Goal: Information Seeking & Learning: Learn about a topic

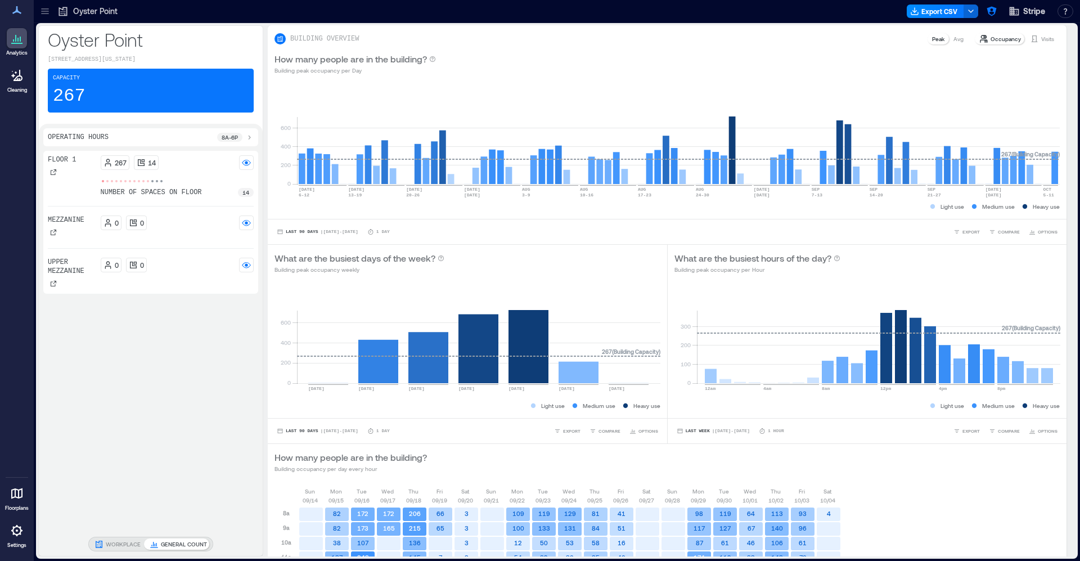
click at [47, 10] on icon at bounding box center [44, 11] width 11 height 11
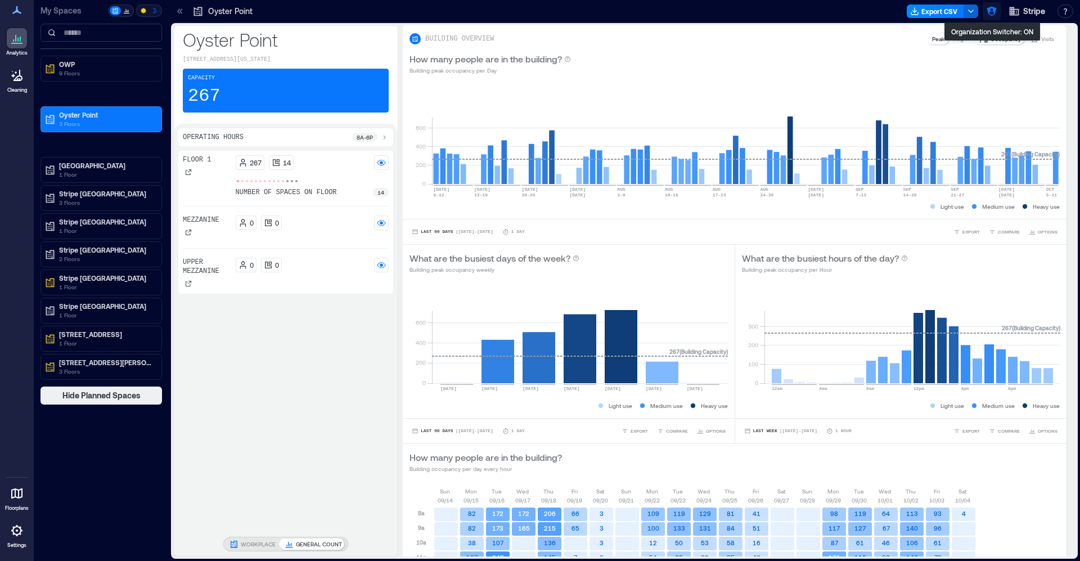
click at [971, 6] on button "button" at bounding box center [992, 11] width 18 height 18
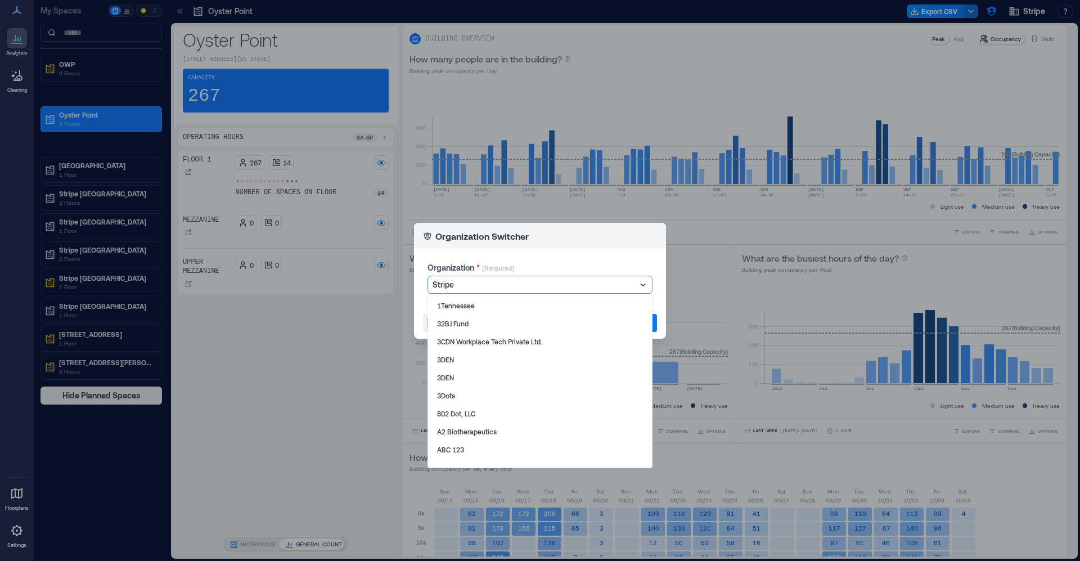
click at [533, 281] on div at bounding box center [535, 284] width 204 height 13
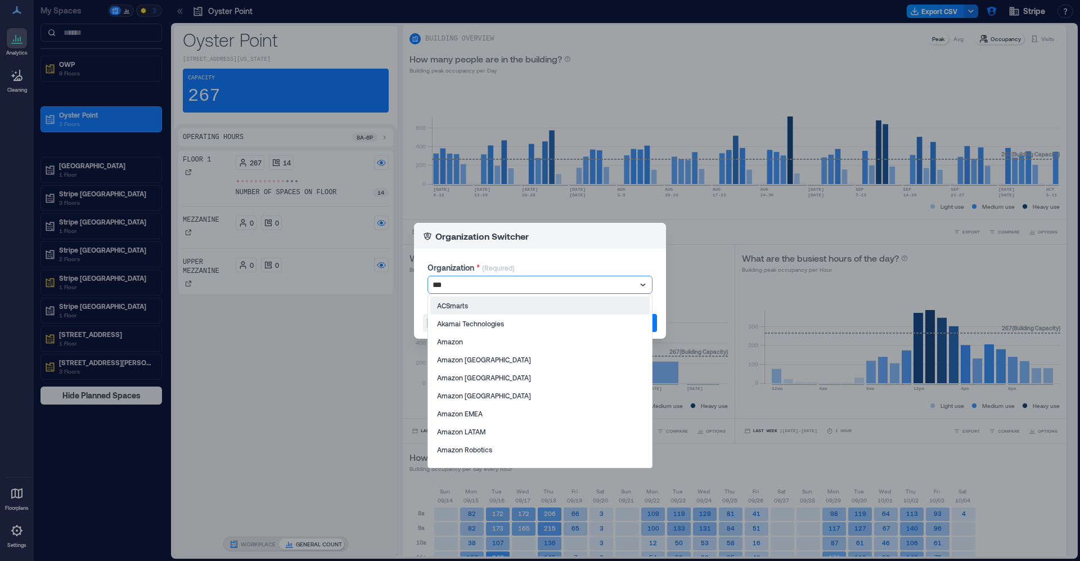
type input "****"
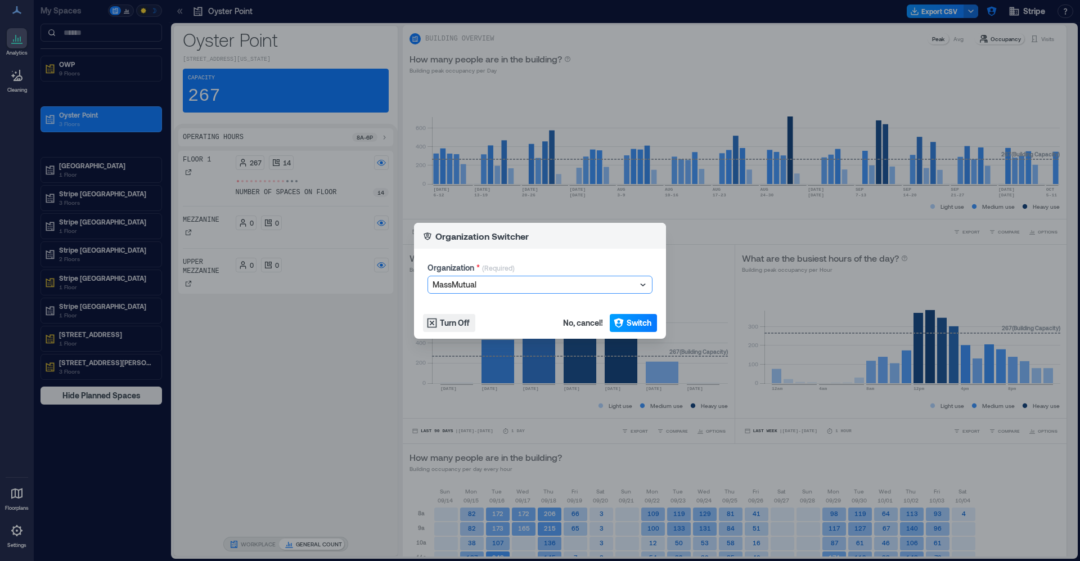
click at [649, 327] on span "Switch" at bounding box center [639, 322] width 25 height 11
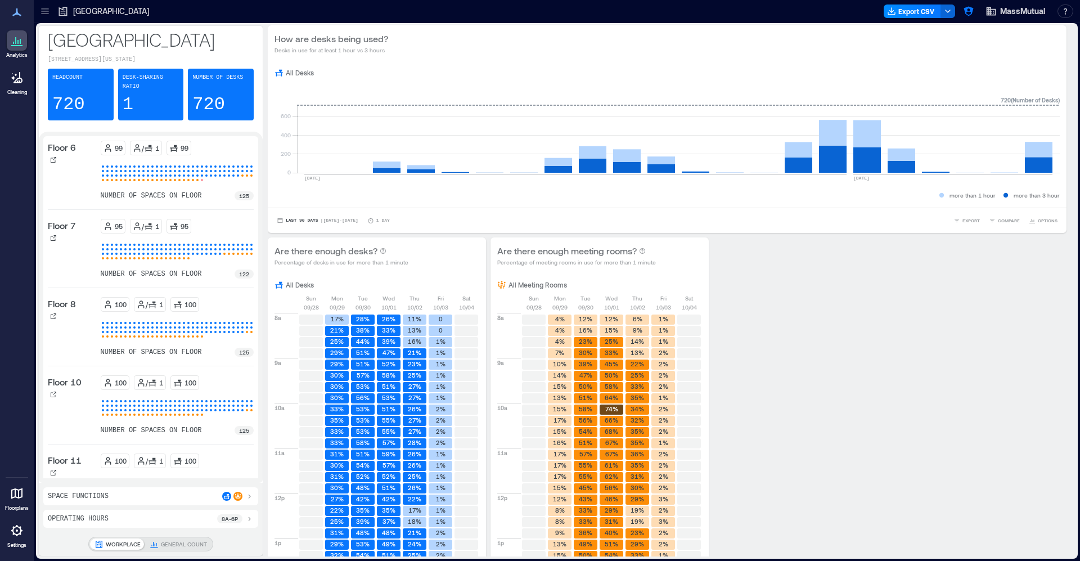
click at [46, 12] on icon at bounding box center [44, 11] width 11 height 11
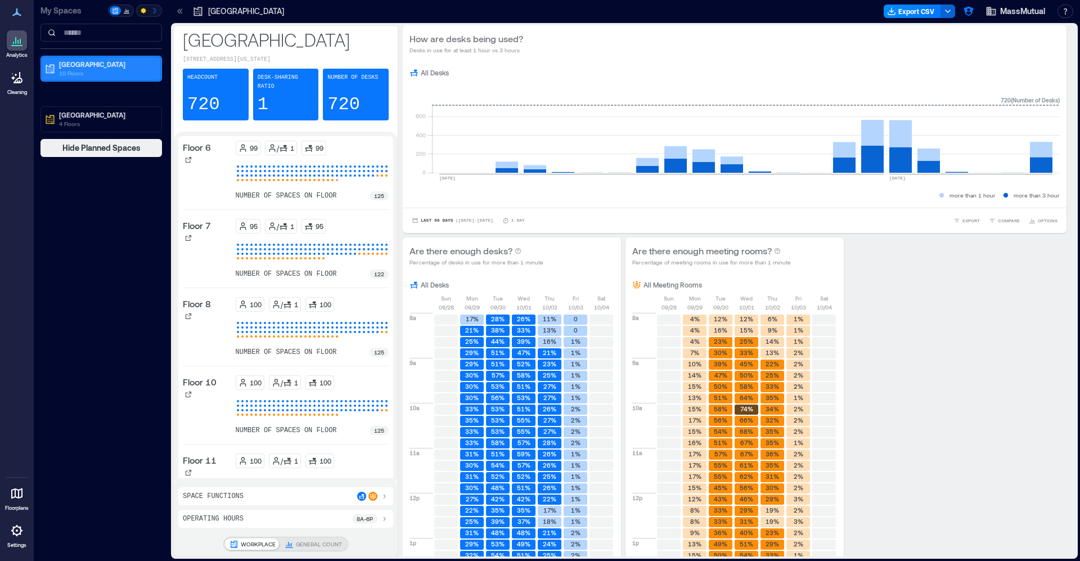
click at [65, 74] on p "10 Floors" at bounding box center [106, 73] width 94 height 9
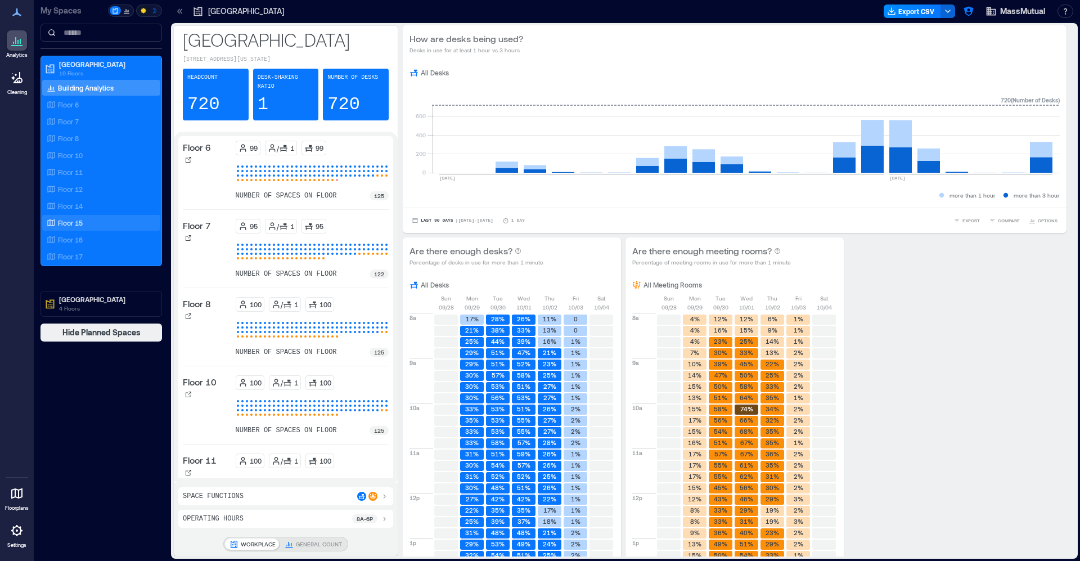
click at [93, 228] on div "Floor 15" at bounding box center [98, 222] width 109 height 11
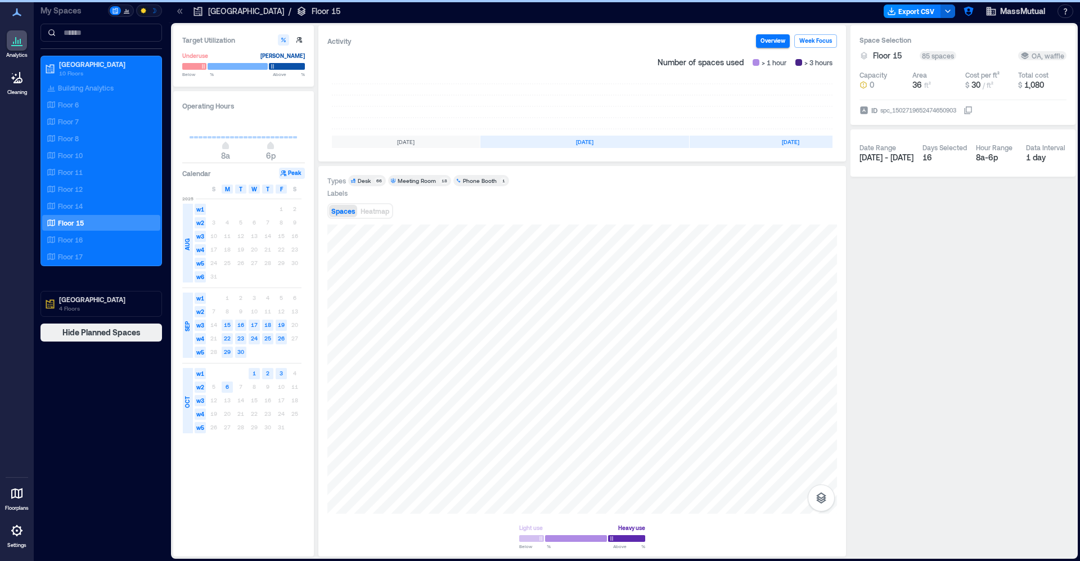
scroll to position [0, 107]
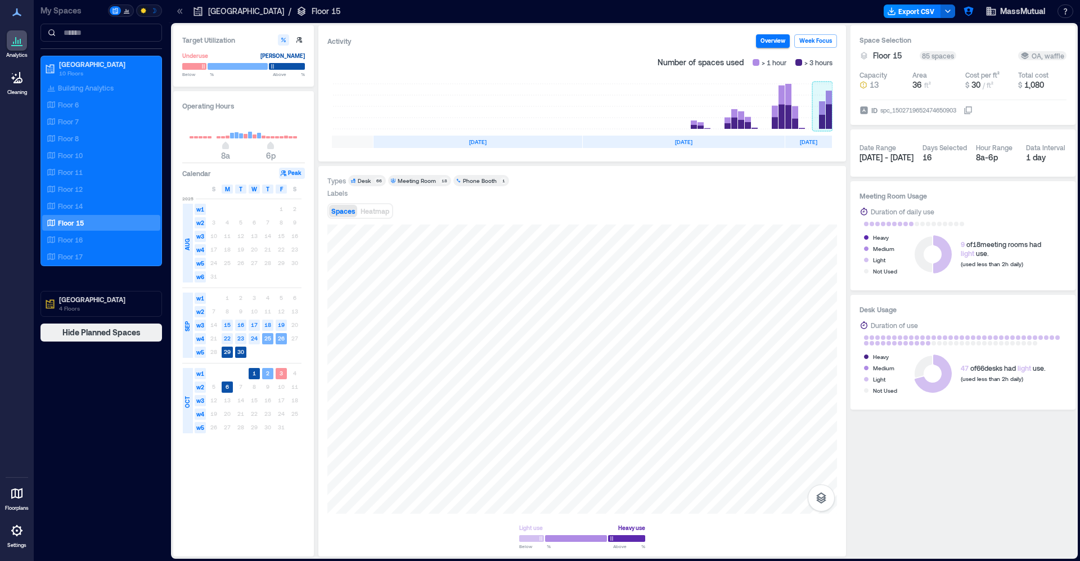
click at [831, 105] on rect at bounding box center [822, 106] width 20 height 45
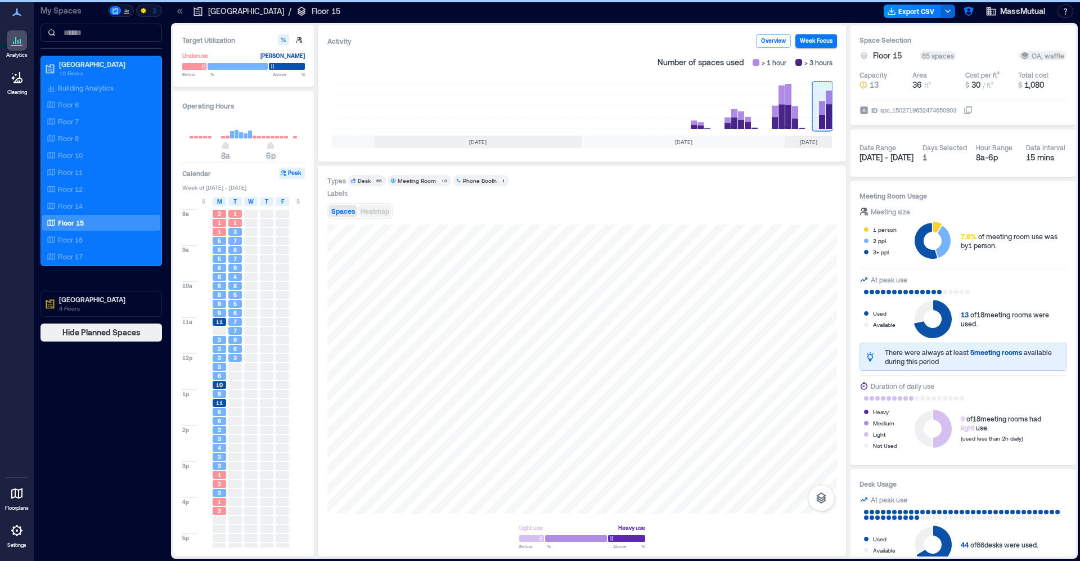
click at [388, 210] on span "Heatmap" at bounding box center [375, 211] width 29 height 8
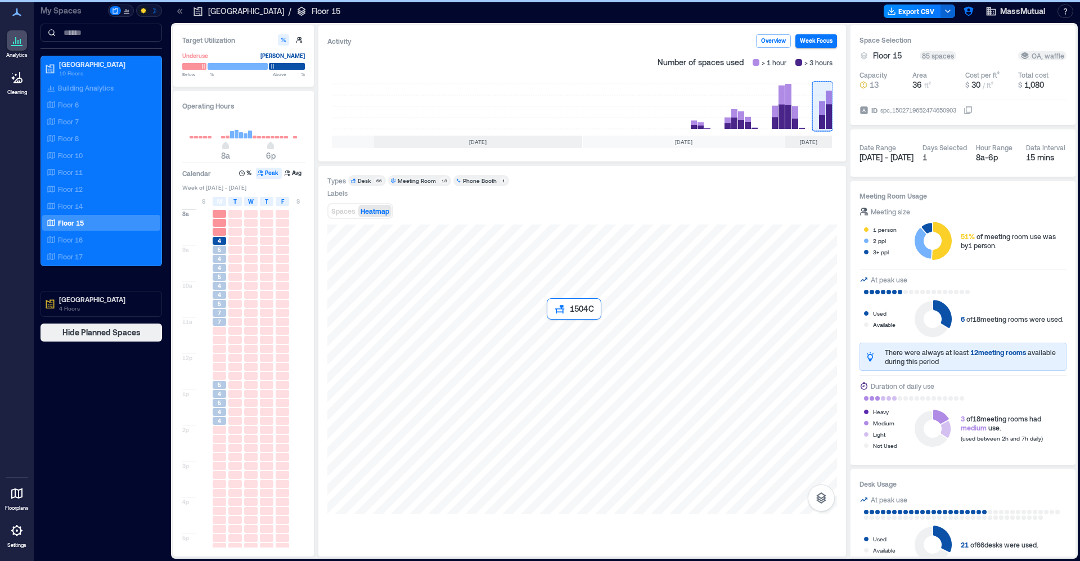
click at [591, 387] on div at bounding box center [582, 368] width 510 height 289
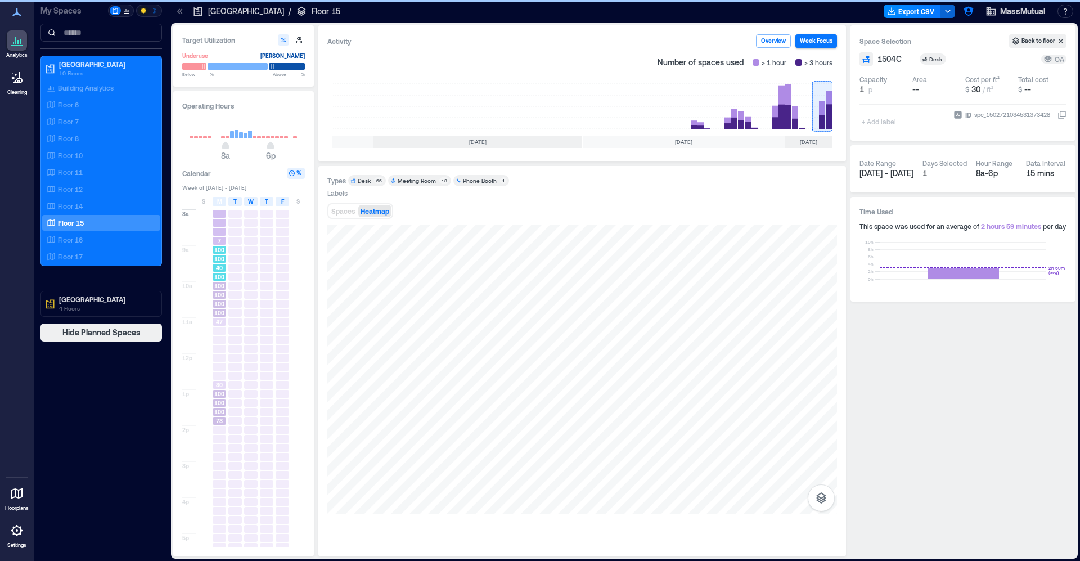
click at [218, 263] on span "100" at bounding box center [219, 259] width 10 height 8
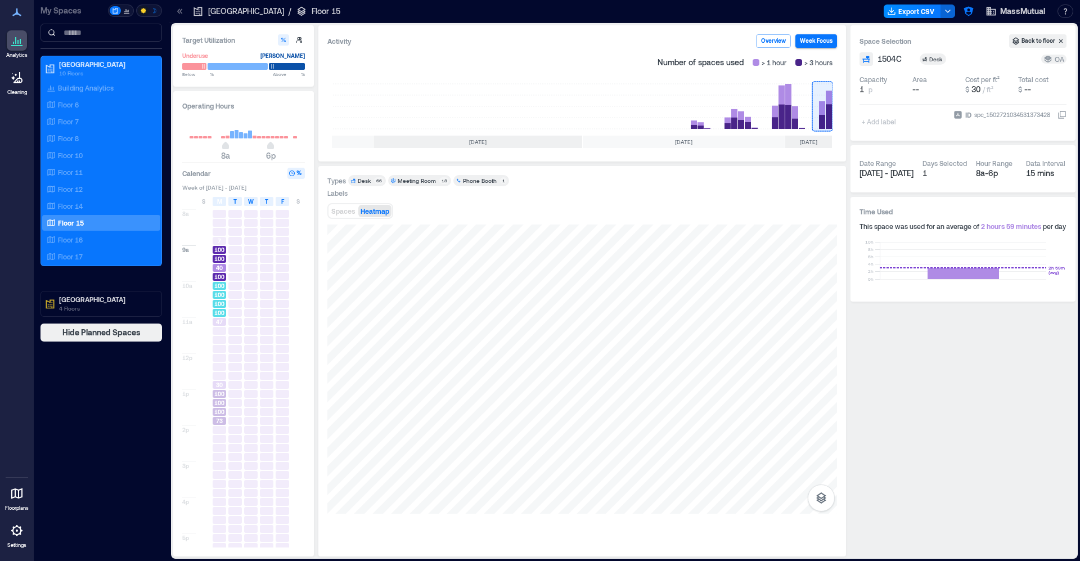
click at [220, 300] on span "100" at bounding box center [219, 304] width 10 height 8
click at [219, 320] on span "47" at bounding box center [219, 322] width 7 height 8
click at [220, 390] on span "100" at bounding box center [219, 394] width 10 height 8
click at [219, 385] on span "30" at bounding box center [219, 385] width 7 height 8
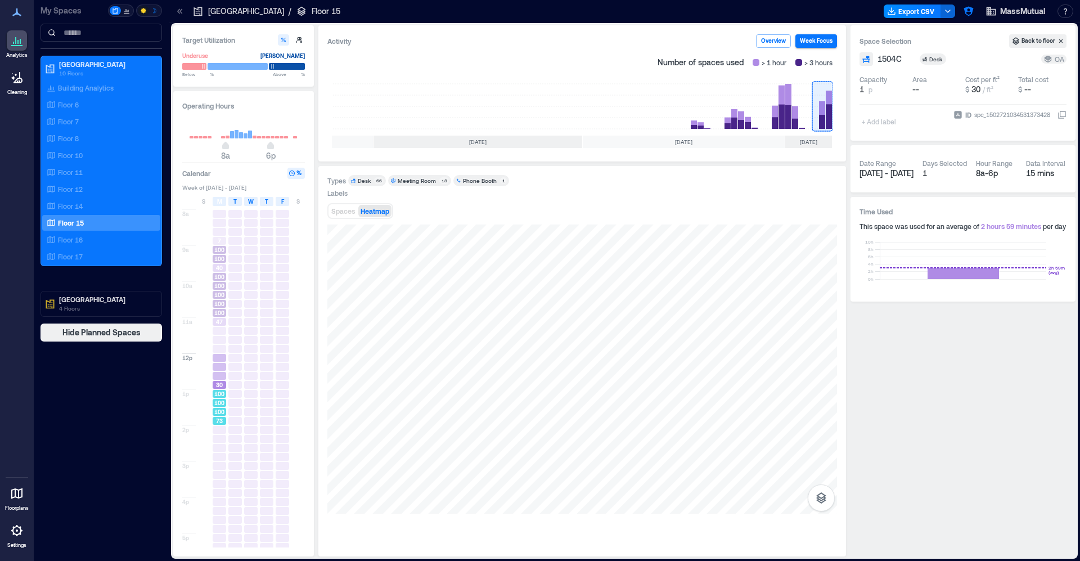
click at [220, 396] on span "100" at bounding box center [219, 394] width 10 height 8
click at [219, 371] on div at bounding box center [219, 366] width 16 height 9
drag, startPoint x: 220, startPoint y: 402, endPoint x: 219, endPoint y: 396, distance: 5.7
click at [220, 402] on span "100" at bounding box center [219, 403] width 10 height 8
click at [218, 359] on div at bounding box center [219, 358] width 13 height 8
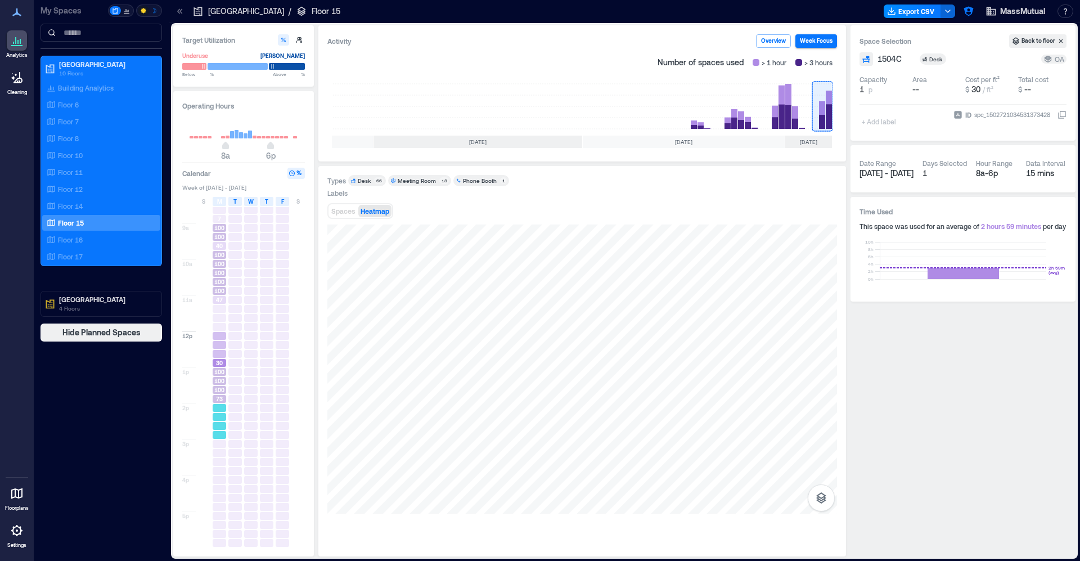
scroll to position [22, 0]
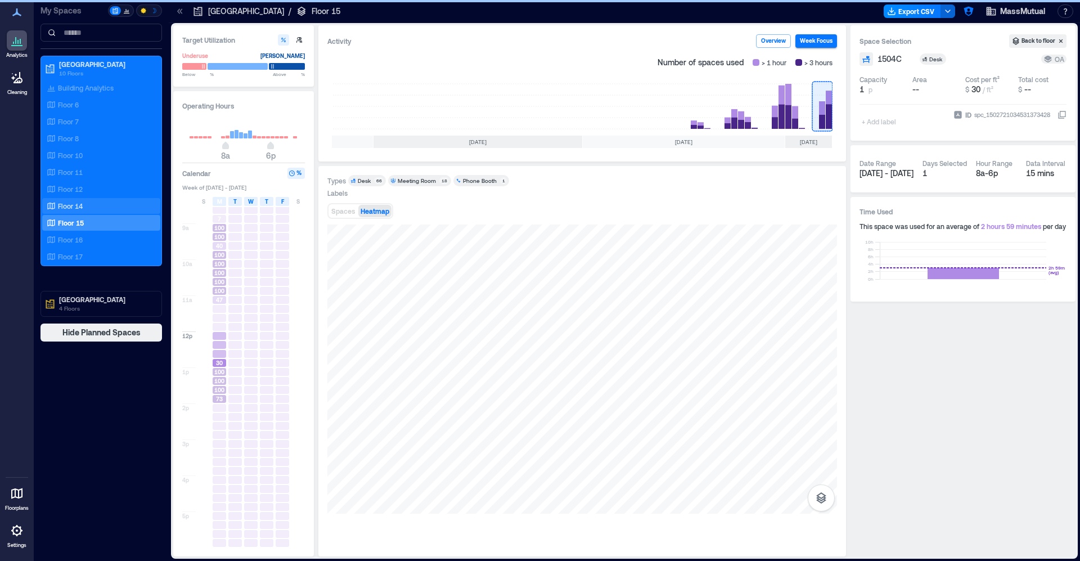
click at [117, 210] on div "Floor 14" at bounding box center [98, 205] width 109 height 11
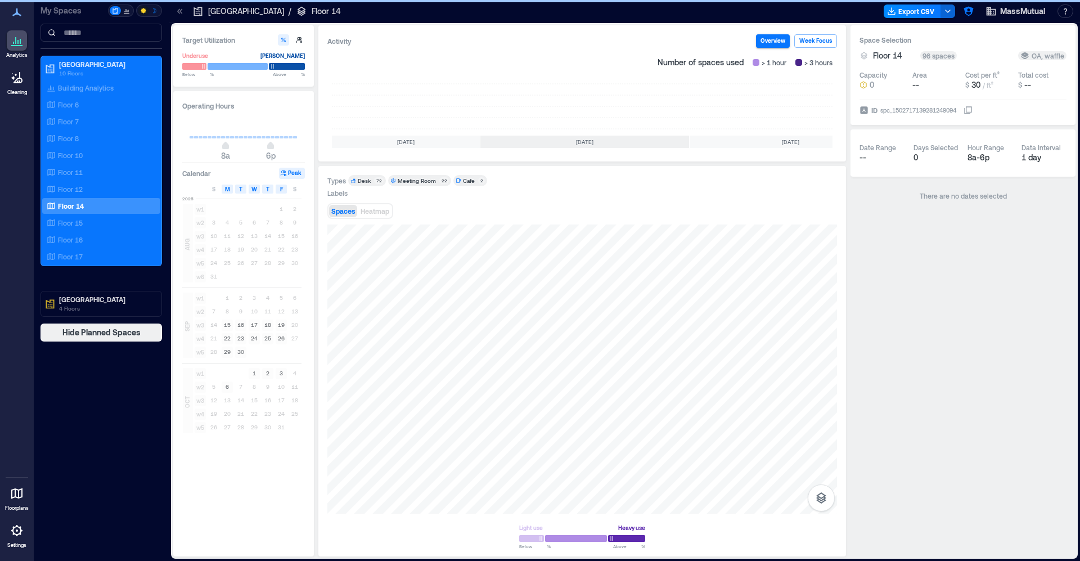
scroll to position [0, 107]
click at [106, 215] on div "Floor 15" at bounding box center [101, 223] width 118 height 16
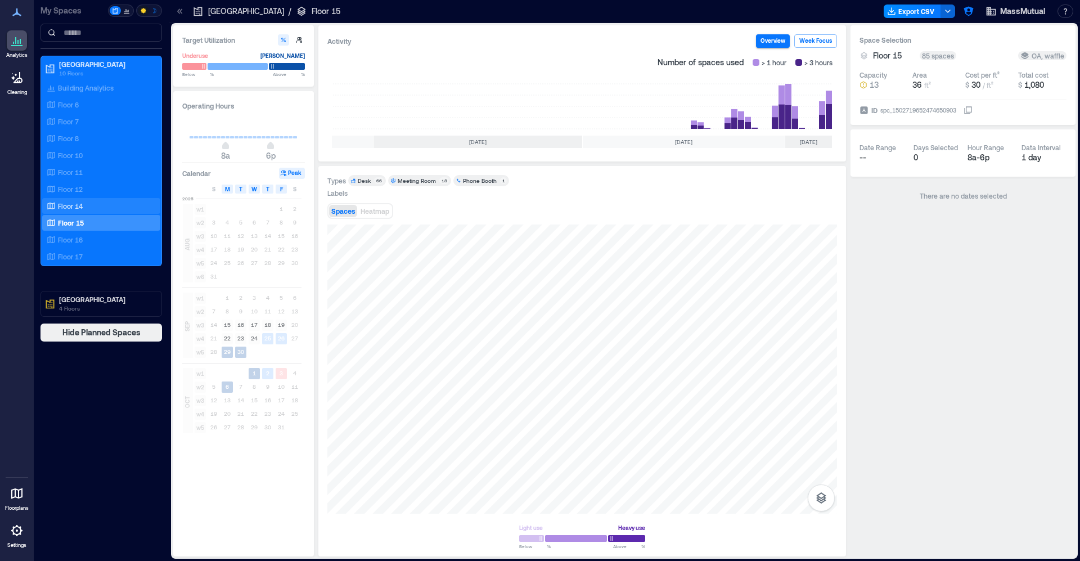
click at [71, 207] on p "Floor 14" at bounding box center [70, 205] width 25 height 9
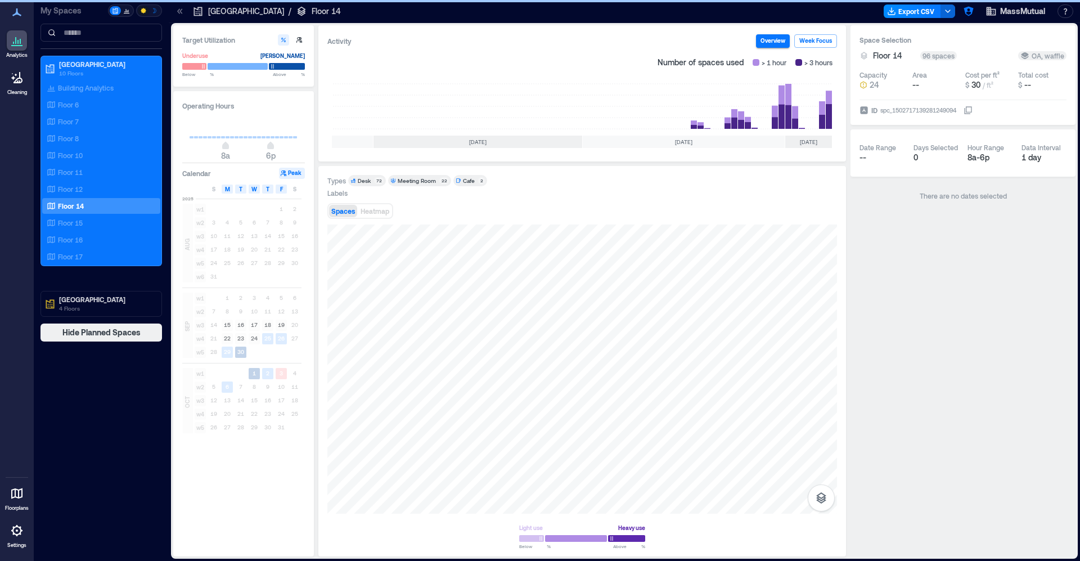
click at [826, 119] on rect at bounding box center [822, 106] width 20 height 45
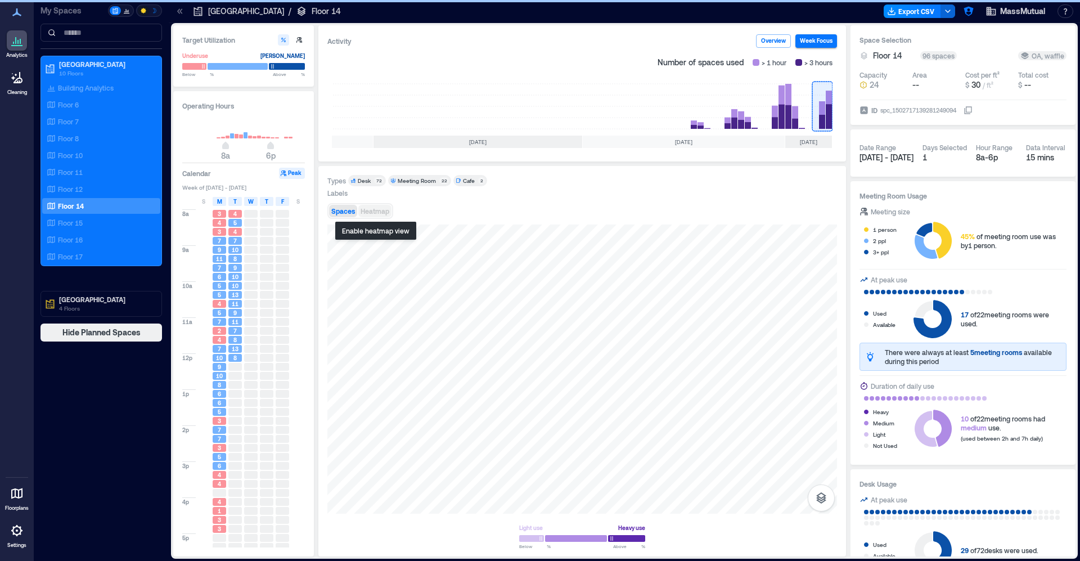
click at [379, 213] on span "Heatmap" at bounding box center [375, 211] width 29 height 8
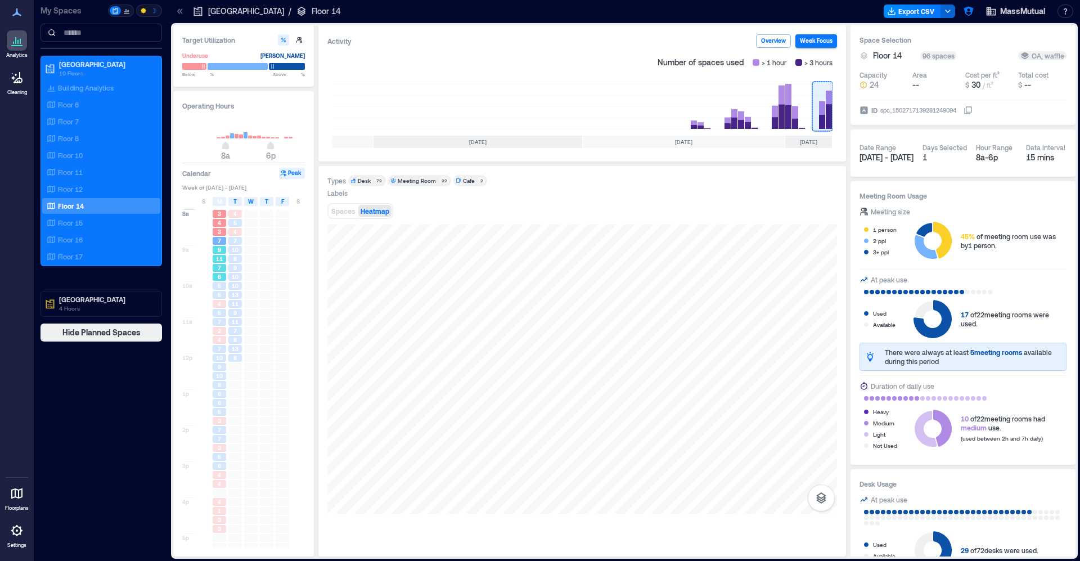
click at [218, 261] on span "11" at bounding box center [219, 259] width 7 height 8
click at [219, 290] on div "5" at bounding box center [219, 285] width 16 height 9
click at [218, 316] on span "5" at bounding box center [219, 313] width 3 height 8
click at [217, 331] on div "2" at bounding box center [219, 331] width 13 height 8
click at [216, 375] on span "10" at bounding box center [219, 376] width 7 height 8
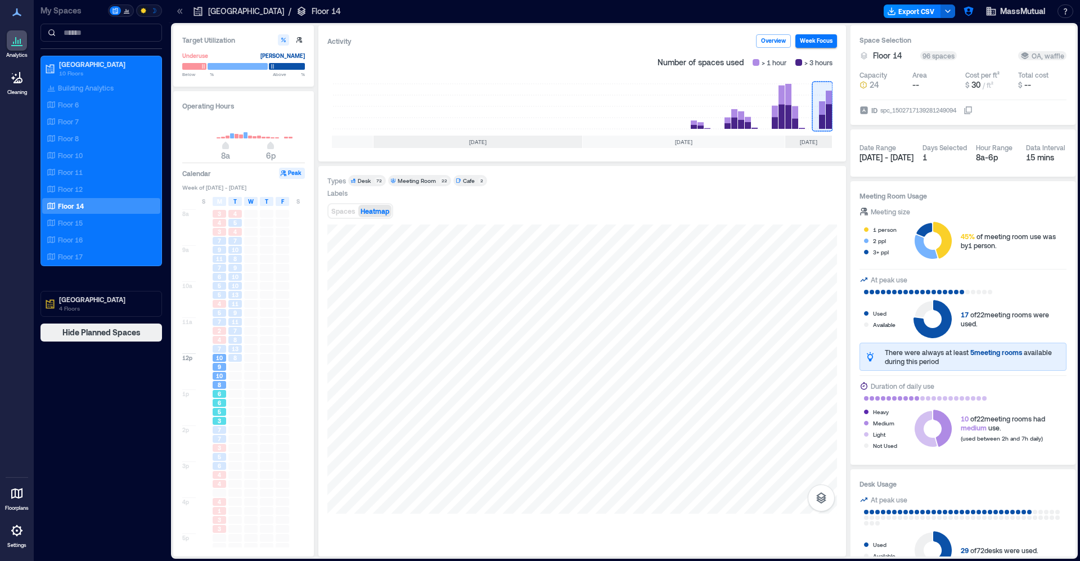
drag, startPoint x: 218, startPoint y: 412, endPoint x: 220, endPoint y: 417, distance: 6.1
click at [218, 411] on span "5" at bounding box center [219, 412] width 3 height 8
click at [222, 444] on div "3" at bounding box center [219, 448] width 13 height 8
click at [218, 469] on span "4" at bounding box center [219, 470] width 3 height 8
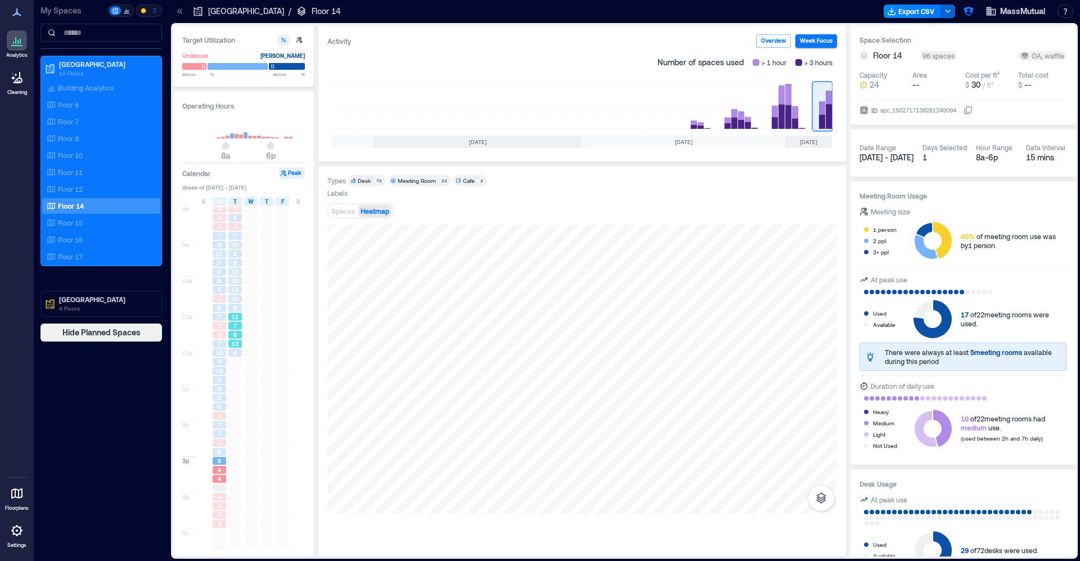
click at [237, 335] on div "8" at bounding box center [234, 335] width 13 height 8
click at [238, 289] on span "13" at bounding box center [235, 290] width 7 height 8
click at [235, 254] on span "8" at bounding box center [234, 254] width 3 height 8
click at [209, 240] on div at bounding box center [204, 235] width 16 height 9
click at [214, 227] on div "3" at bounding box center [219, 227] width 13 height 8
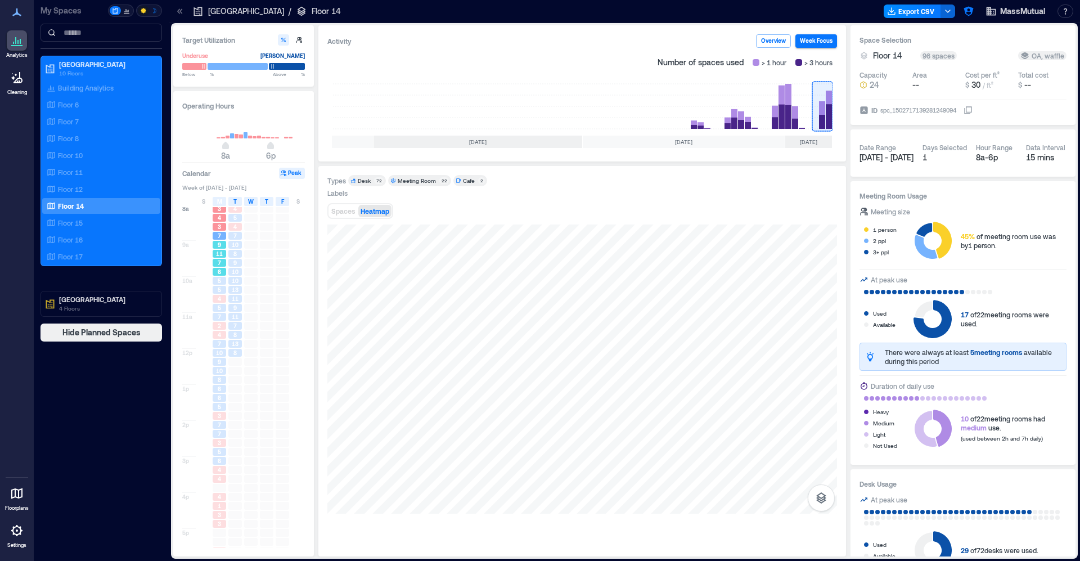
click at [218, 263] on span "7" at bounding box center [219, 263] width 3 height 8
click at [219, 300] on span "4" at bounding box center [219, 299] width 3 height 8
click at [218, 345] on span "7" at bounding box center [219, 344] width 3 height 8
click at [220, 374] on span "10" at bounding box center [219, 371] width 7 height 8
click at [83, 188] on div "Floor 12" at bounding box center [98, 188] width 109 height 11
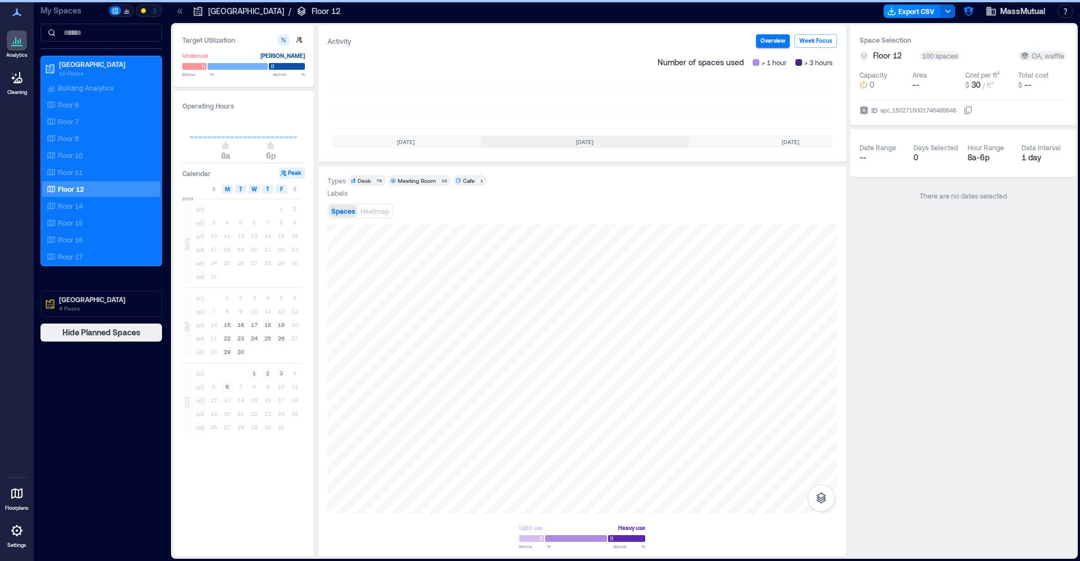
scroll to position [0, 107]
click at [817, 98] on rect at bounding box center [822, 106] width 20 height 45
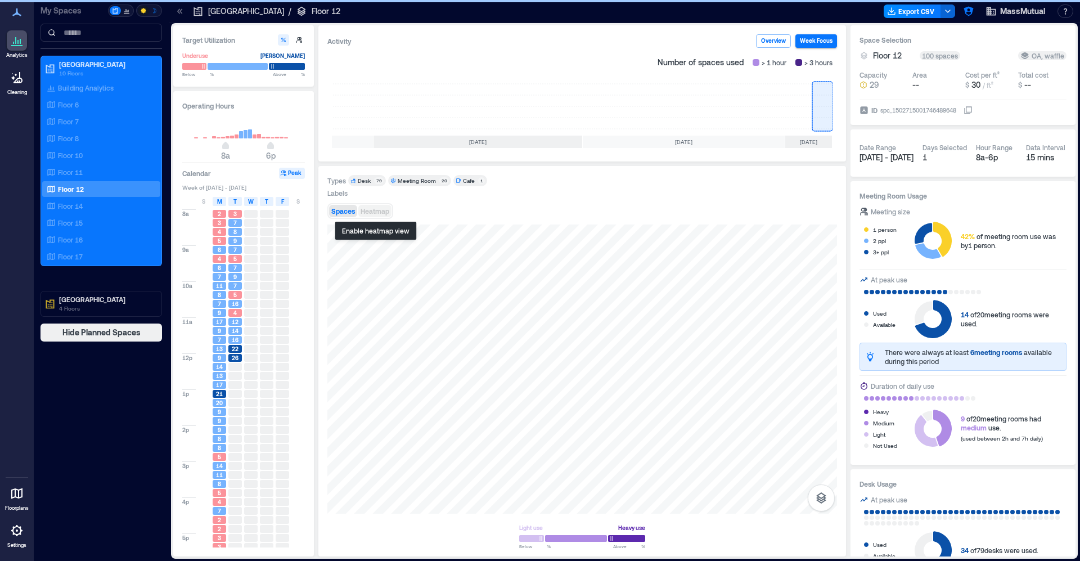
click at [364, 213] on span "Heatmap" at bounding box center [375, 211] width 29 height 8
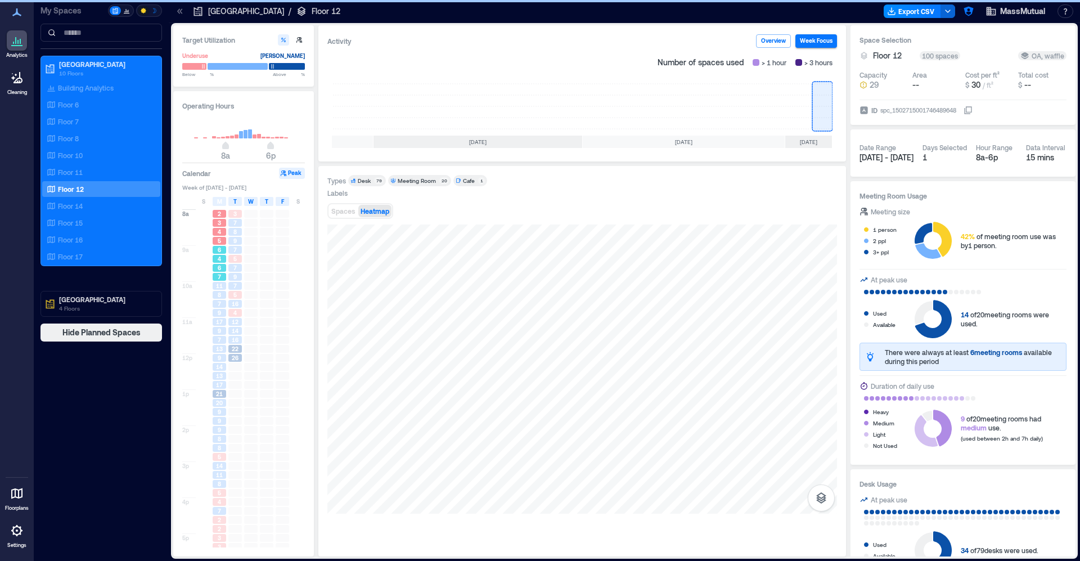
click at [218, 264] on div "6" at bounding box center [219, 267] width 16 height 9
click at [215, 309] on div "9" at bounding box center [219, 313] width 13 height 8
click at [220, 340] on span "7" at bounding box center [219, 340] width 3 height 8
click at [215, 372] on div "13" at bounding box center [219, 375] width 16 height 9
click at [214, 408] on div "9" at bounding box center [219, 411] width 16 height 9
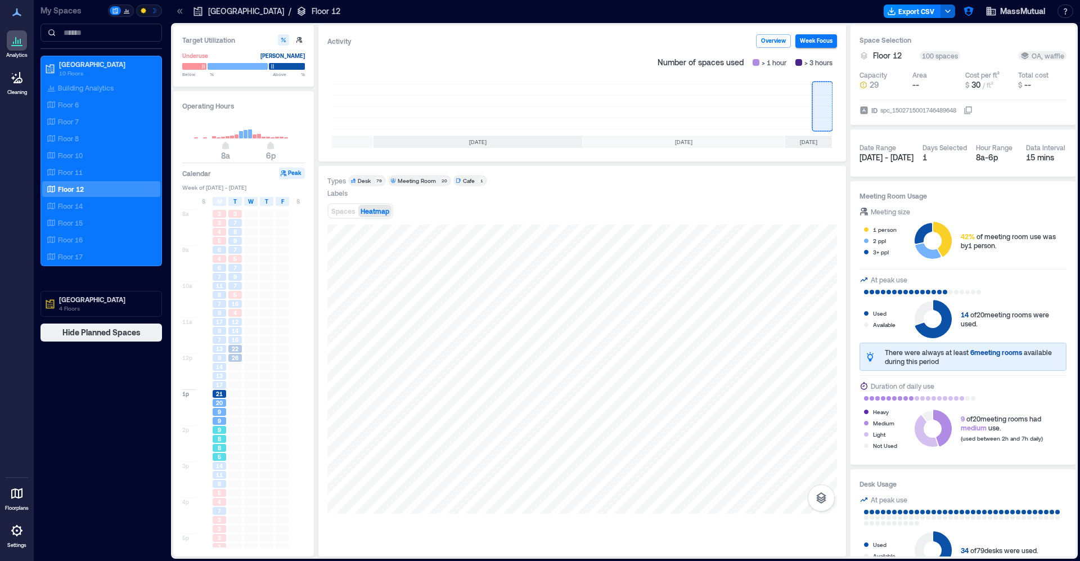
click at [222, 443] on div "8" at bounding box center [219, 439] width 13 height 8
click at [220, 470] on span "14" at bounding box center [219, 466] width 7 height 8
click at [221, 506] on div "4" at bounding box center [219, 501] width 16 height 9
click at [223, 520] on div "3" at bounding box center [219, 524] width 16 height 9
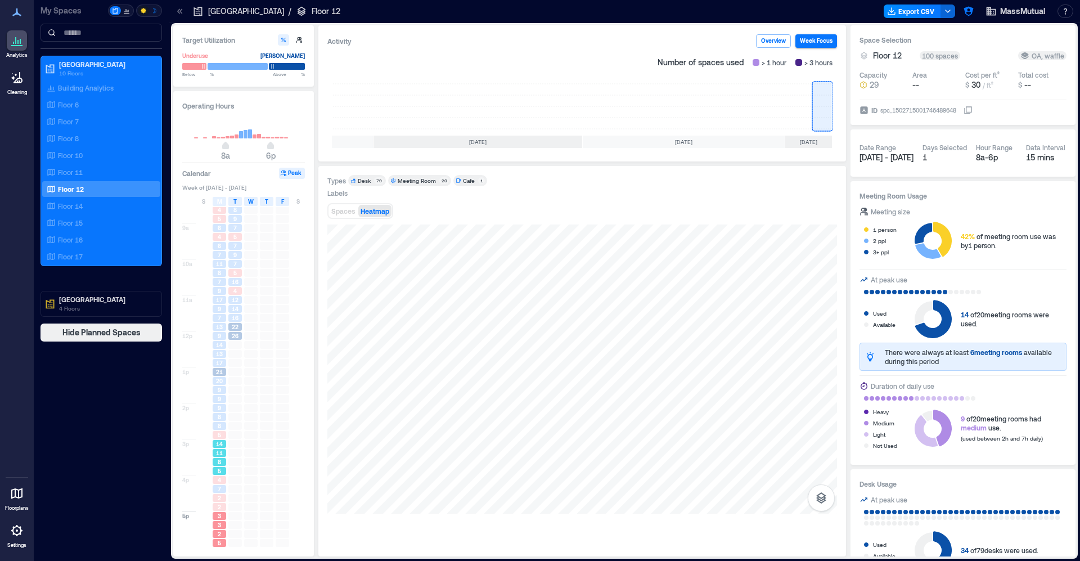
click at [223, 451] on div "11" at bounding box center [219, 453] width 13 height 8
click at [220, 487] on div "7" at bounding box center [219, 489] width 13 height 8
click at [223, 507] on div "2" at bounding box center [219, 507] width 13 height 8
click at [224, 514] on div "3" at bounding box center [219, 516] width 13 height 8
click at [76, 172] on p "Floor 11" at bounding box center [70, 172] width 25 height 9
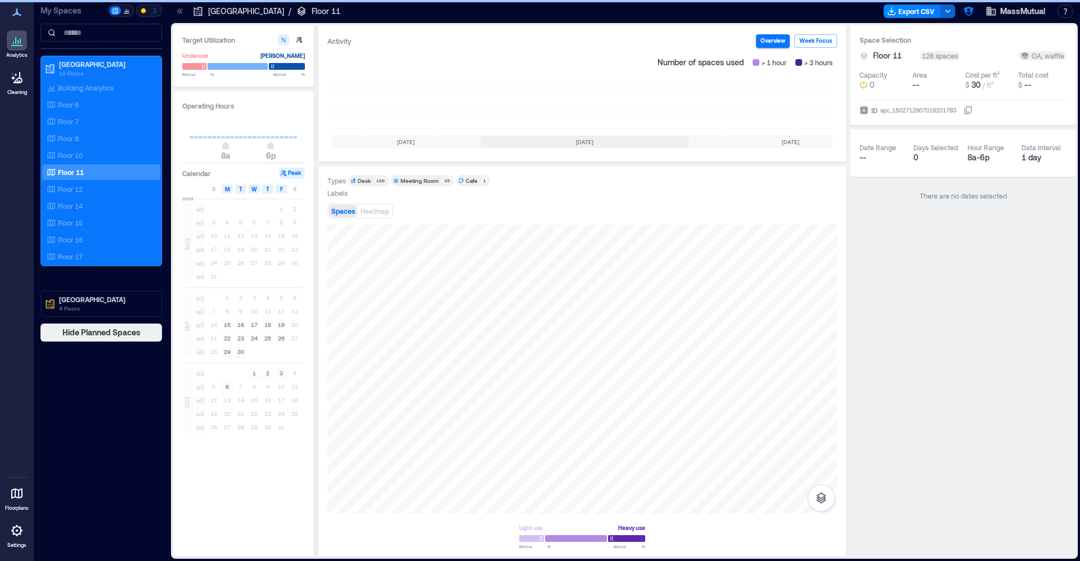
scroll to position [0, 107]
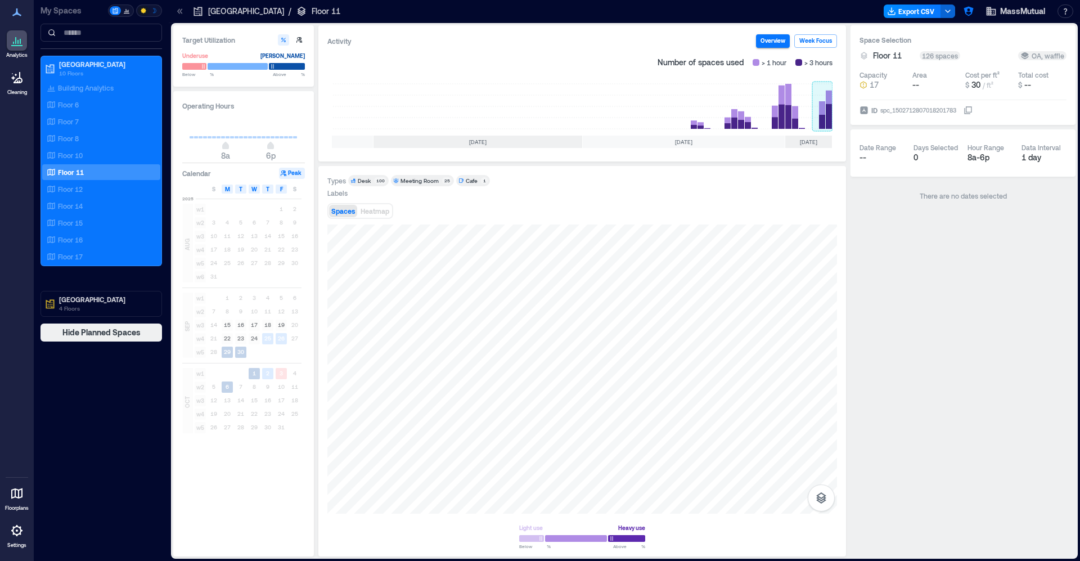
click at [822, 108] on rect at bounding box center [822, 106] width 20 height 45
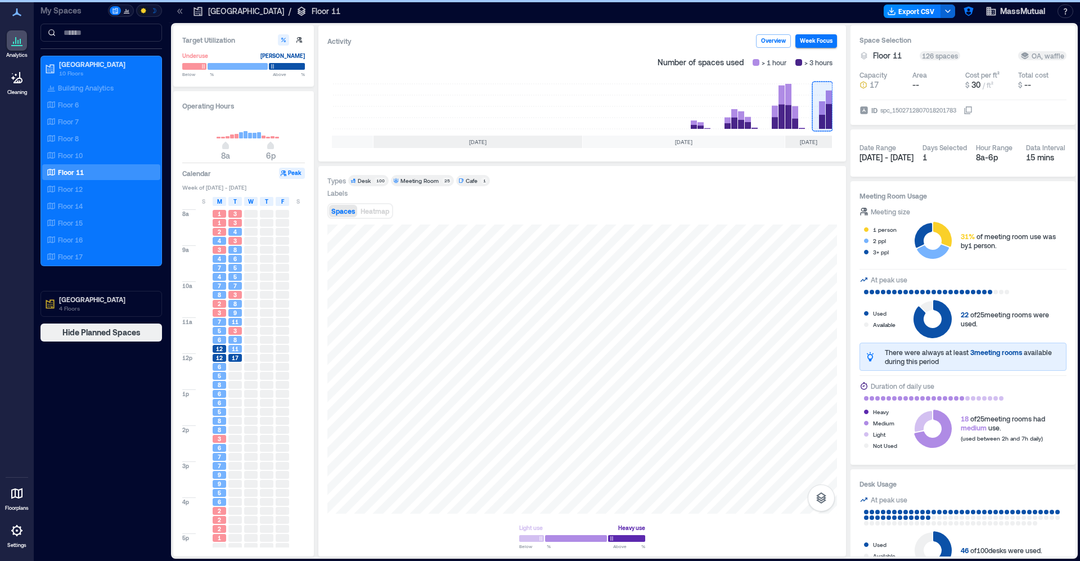
click at [219, 218] on span "1" at bounding box center [219, 214] width 3 height 8
click at [361, 210] on span "Heatmap" at bounding box center [375, 211] width 29 height 8
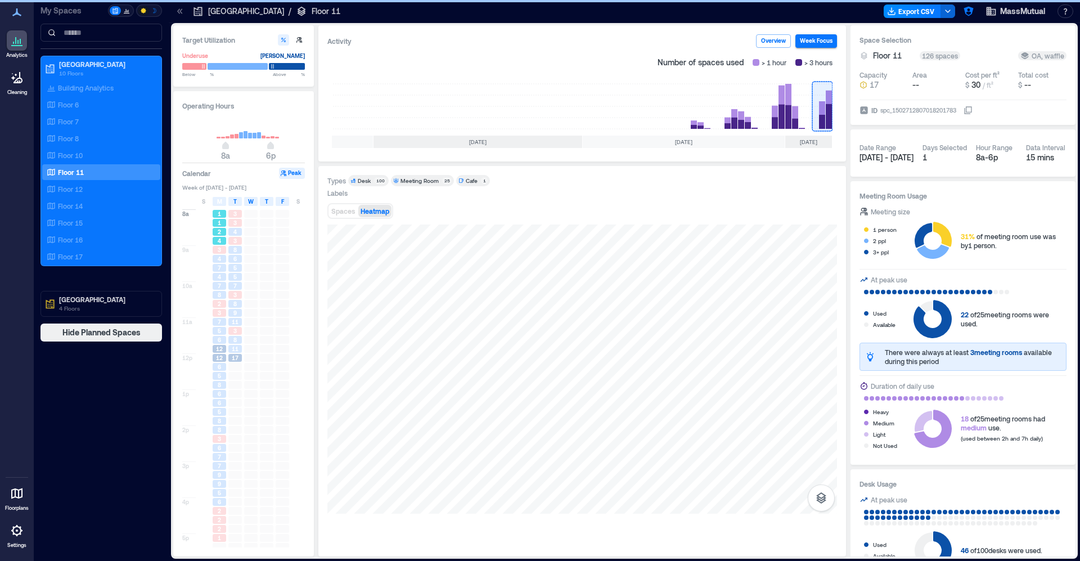
click at [219, 220] on span "1" at bounding box center [219, 223] width 3 height 8
click at [214, 268] on div "7" at bounding box center [219, 268] width 13 height 8
click at [208, 294] on div at bounding box center [203, 295] width 13 height 8
click at [208, 314] on div at bounding box center [203, 313] width 13 height 8
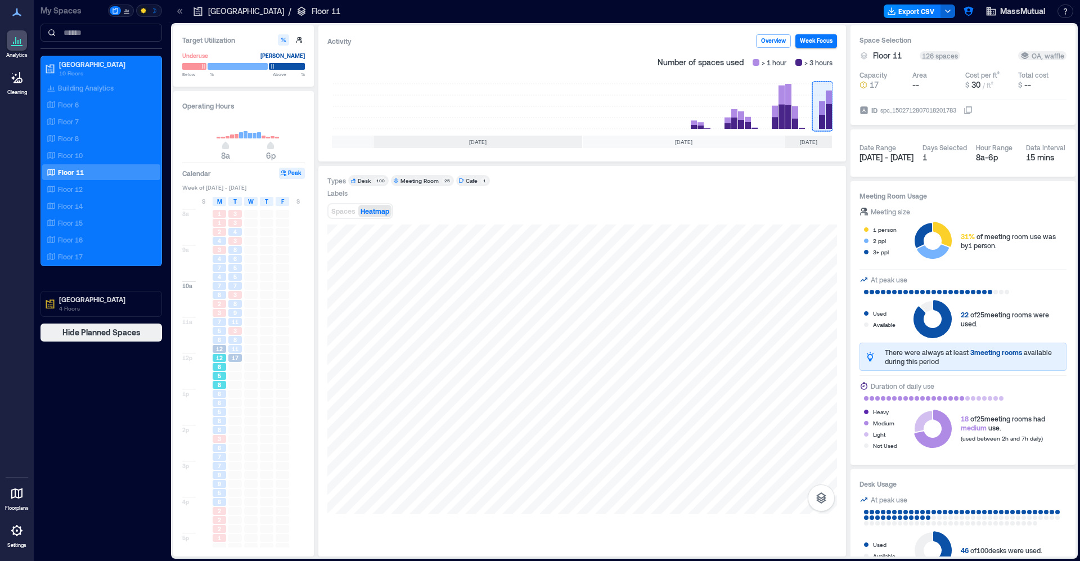
click at [219, 364] on span "6" at bounding box center [219, 367] width 3 height 8
click at [213, 406] on div "6" at bounding box center [219, 403] width 13 height 8
click at [216, 442] on div "3" at bounding box center [219, 439] width 13 height 8
click at [219, 483] on span "9" at bounding box center [219, 484] width 3 height 8
click at [219, 517] on span "2" at bounding box center [219, 520] width 3 height 8
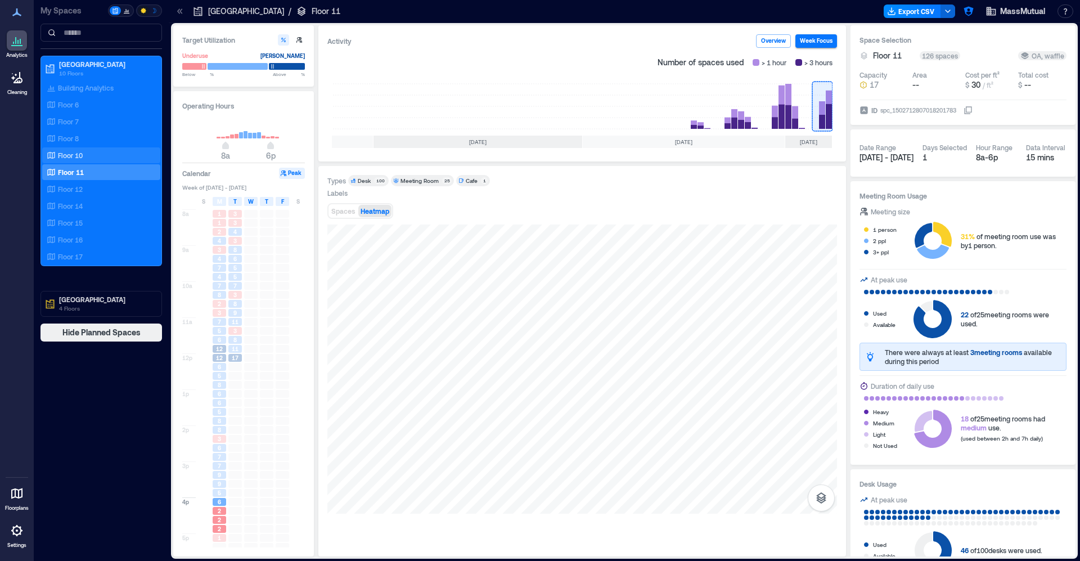
click at [99, 152] on div "Floor 10" at bounding box center [98, 155] width 109 height 11
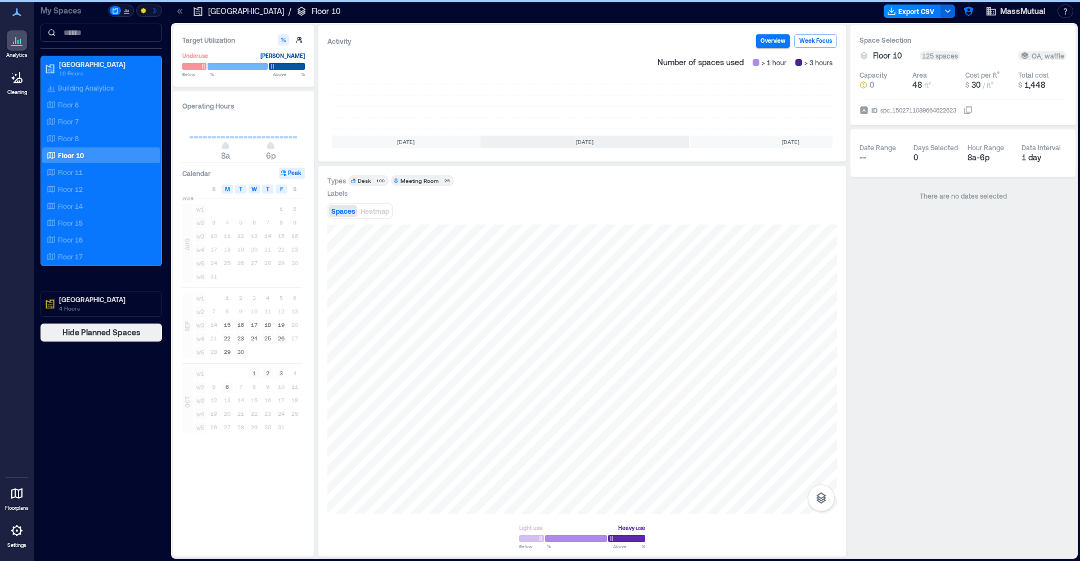
scroll to position [0, 107]
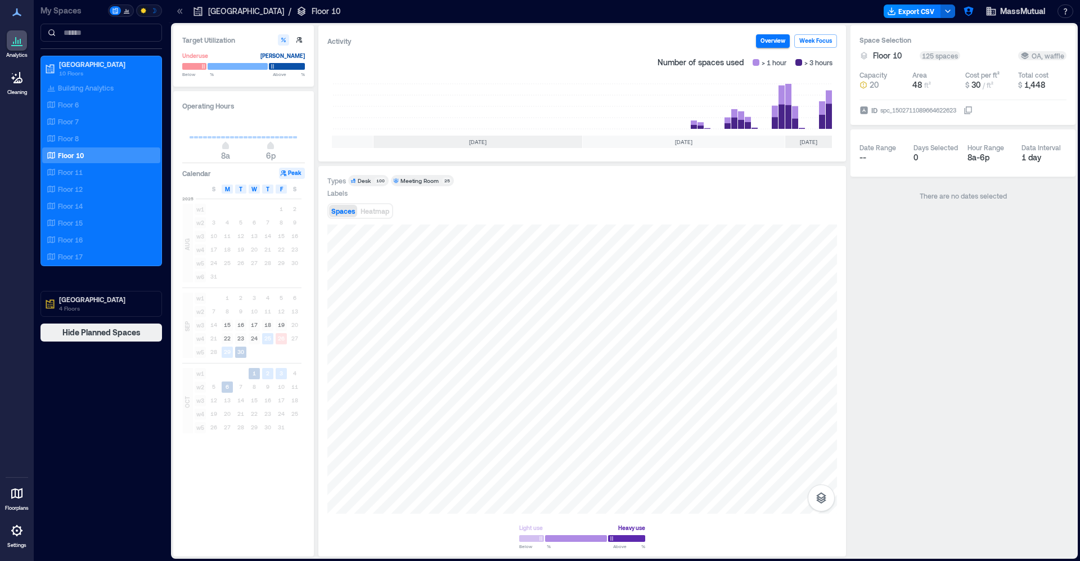
click at [832, 115] on div "Number of spaces used > 1 hour > 3 hours Jul 2025 Aug 2025 Sep 2025 Oct 2025" at bounding box center [582, 102] width 510 height 100
click at [825, 115] on rect at bounding box center [822, 106] width 20 height 45
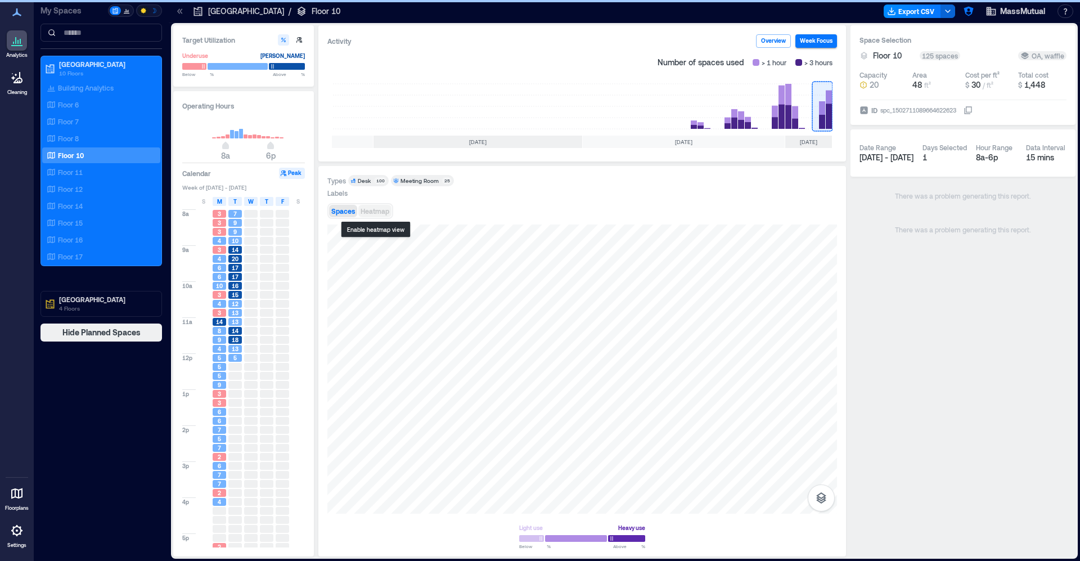
click at [378, 210] on span "Heatmap" at bounding box center [375, 211] width 29 height 8
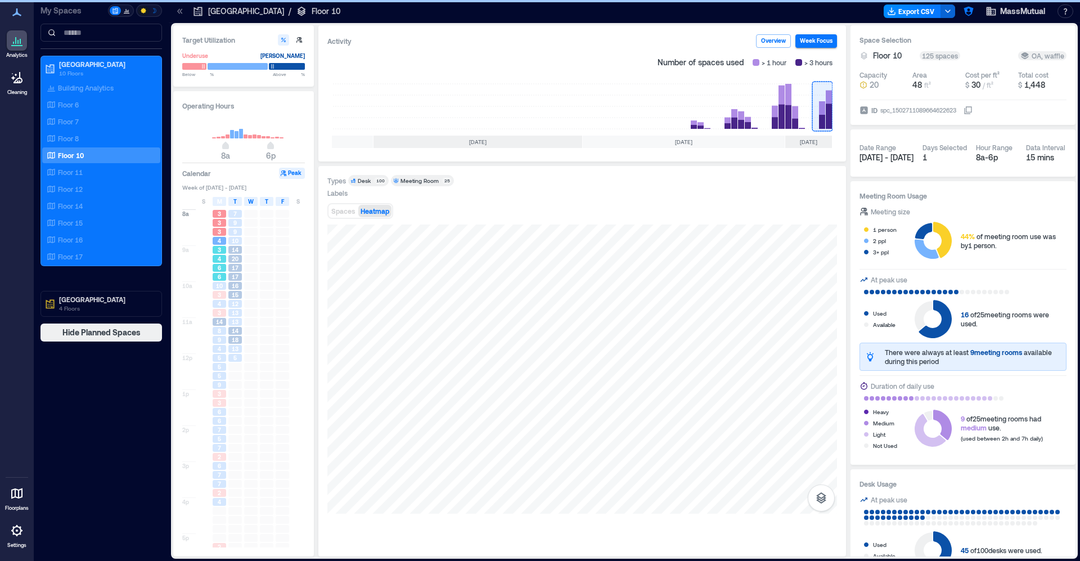
click at [221, 254] on div "3" at bounding box center [219, 249] width 16 height 9
click at [217, 286] on span "10" at bounding box center [219, 286] width 7 height 8
click at [216, 304] on div "4" at bounding box center [219, 304] width 13 height 8
drag, startPoint x: 217, startPoint y: 312, endPoint x: 218, endPoint y: 337, distance: 24.8
click at [218, 314] on span "3" at bounding box center [219, 313] width 3 height 8
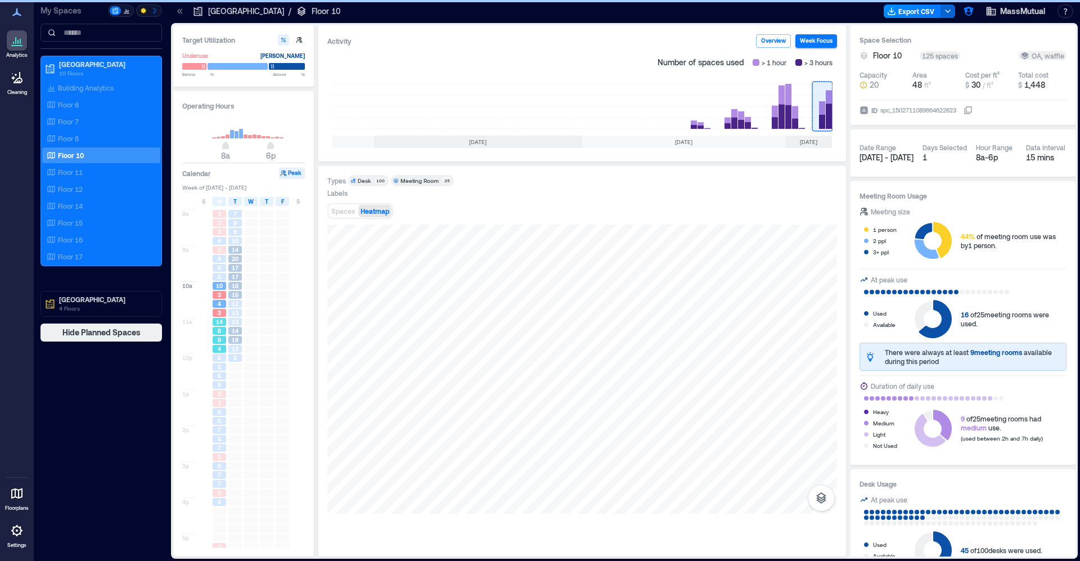
click at [218, 339] on span "9" at bounding box center [219, 340] width 3 height 8
click at [218, 377] on span "5" at bounding box center [219, 376] width 3 height 8
click at [218, 391] on span "3" at bounding box center [219, 394] width 3 height 8
click at [214, 427] on div "7" at bounding box center [219, 430] width 13 height 8
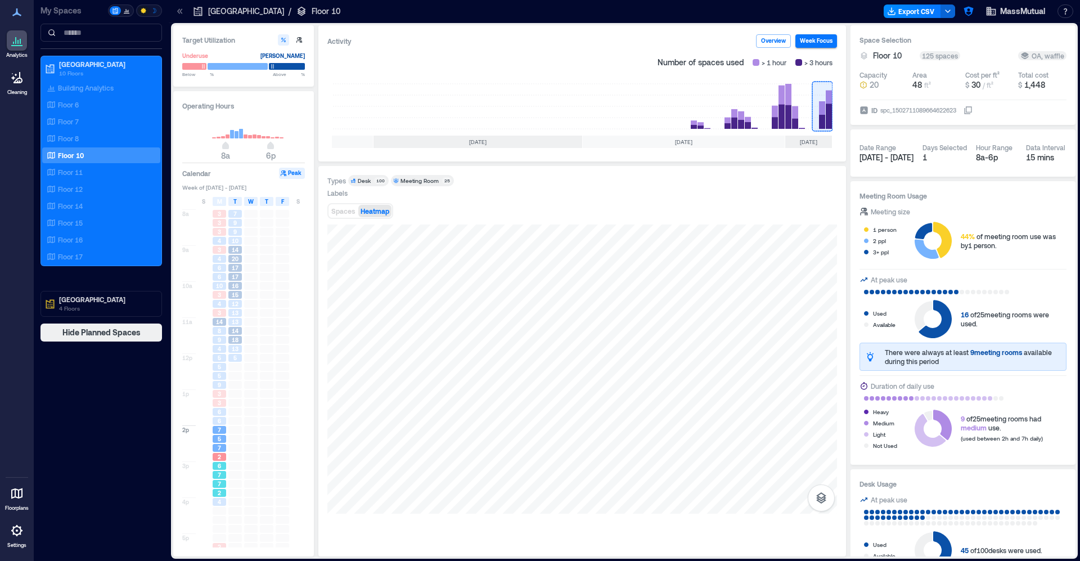
click at [218, 469] on span "6" at bounding box center [219, 466] width 3 height 8
click at [104, 139] on div "Floor 8" at bounding box center [98, 138] width 109 height 11
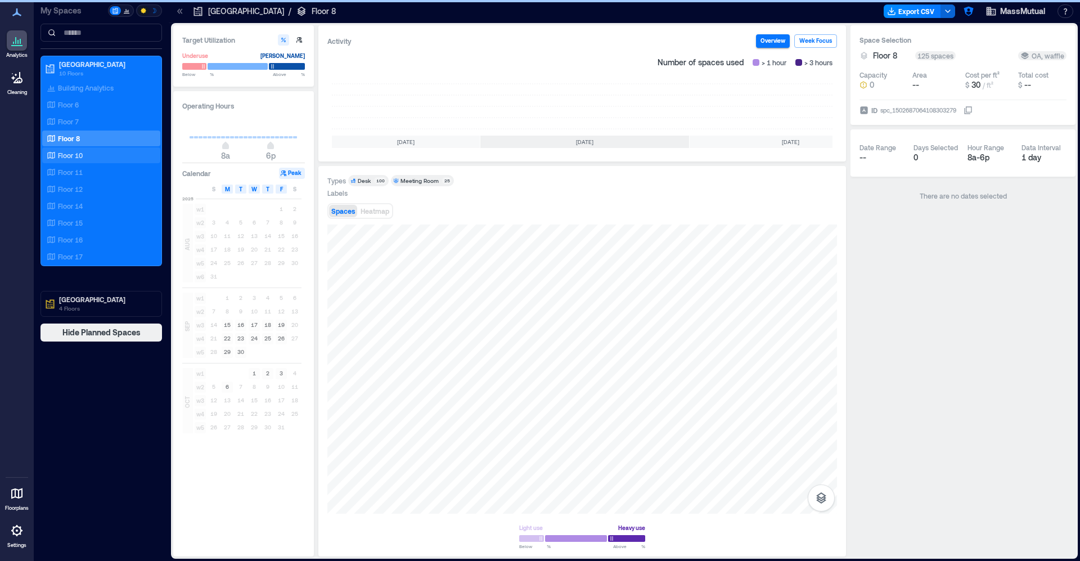
scroll to position [0, 107]
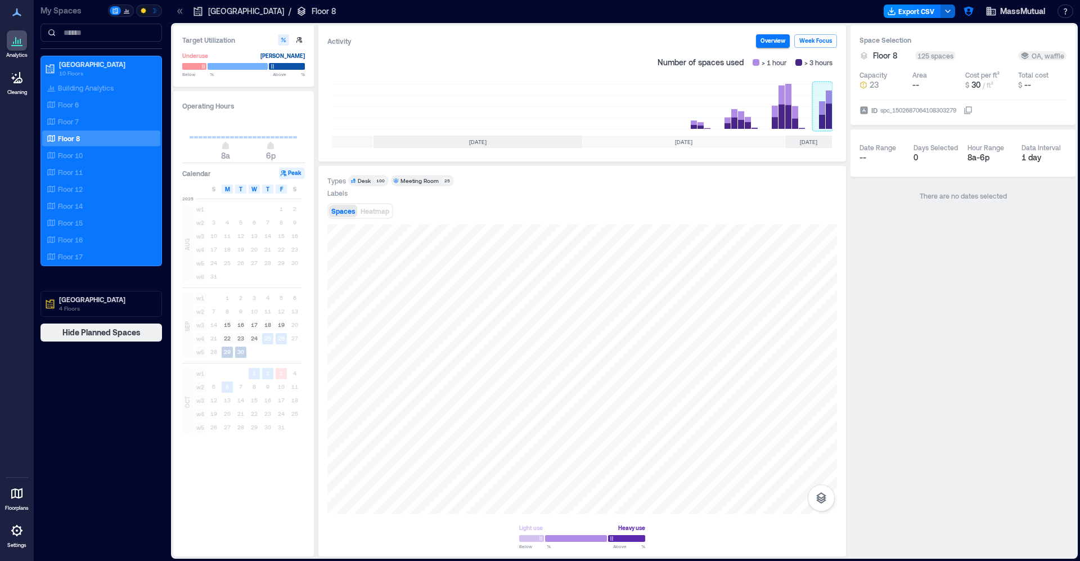
click at [827, 101] on rect at bounding box center [822, 106] width 20 height 45
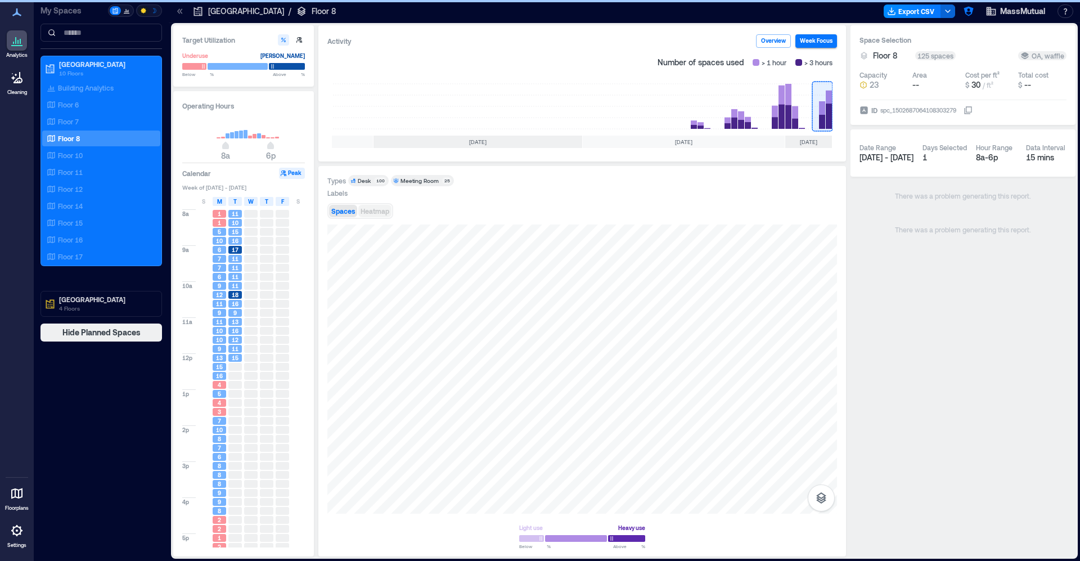
click at [368, 215] on button "Heatmap" at bounding box center [374, 211] width 33 height 12
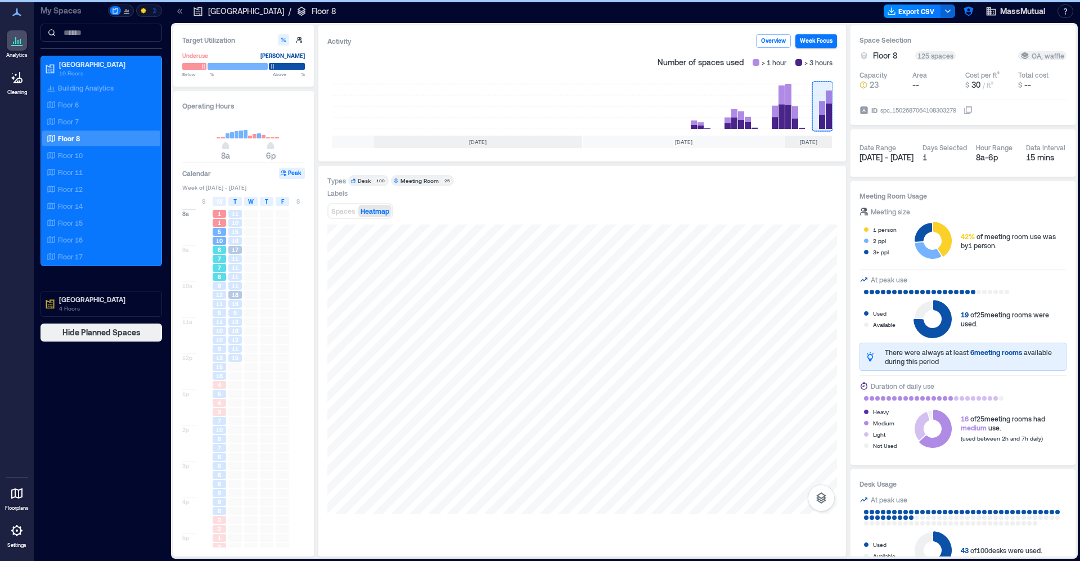
click at [220, 262] on span "7" at bounding box center [219, 259] width 3 height 8
click at [219, 294] on span "12" at bounding box center [219, 295] width 7 height 8
click at [224, 334] on div "10" at bounding box center [219, 331] width 13 height 8
click at [225, 358] on div "13" at bounding box center [219, 358] width 13 height 8
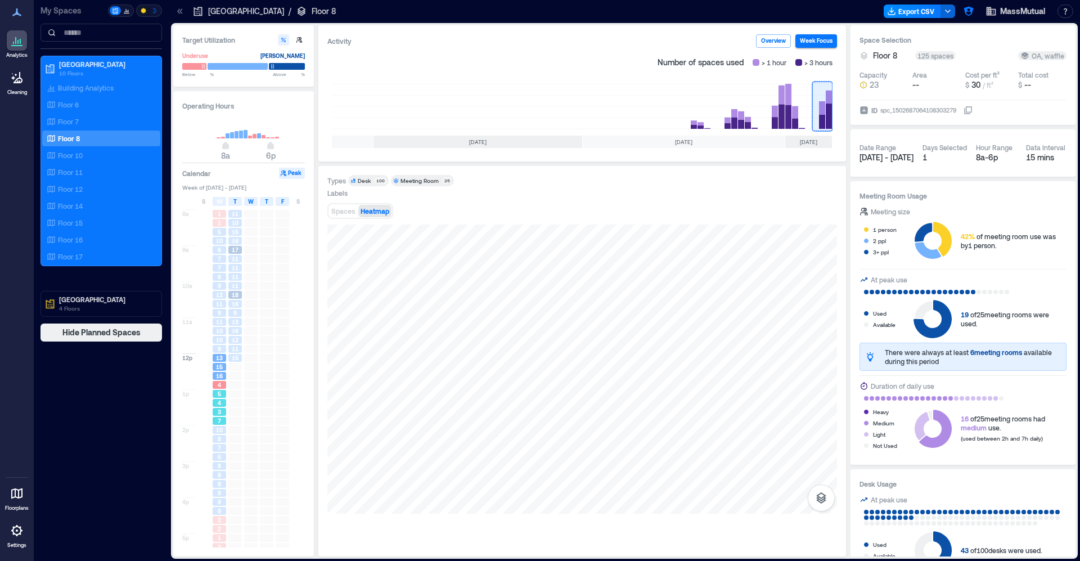
click at [225, 406] on div "4" at bounding box center [219, 403] width 13 height 8
click at [220, 430] on span "10" at bounding box center [219, 430] width 7 height 8
click at [220, 474] on span "8" at bounding box center [219, 475] width 3 height 8
click at [210, 513] on div at bounding box center [204, 510] width 16 height 9
click at [213, 516] on div "2" at bounding box center [219, 520] width 13 height 8
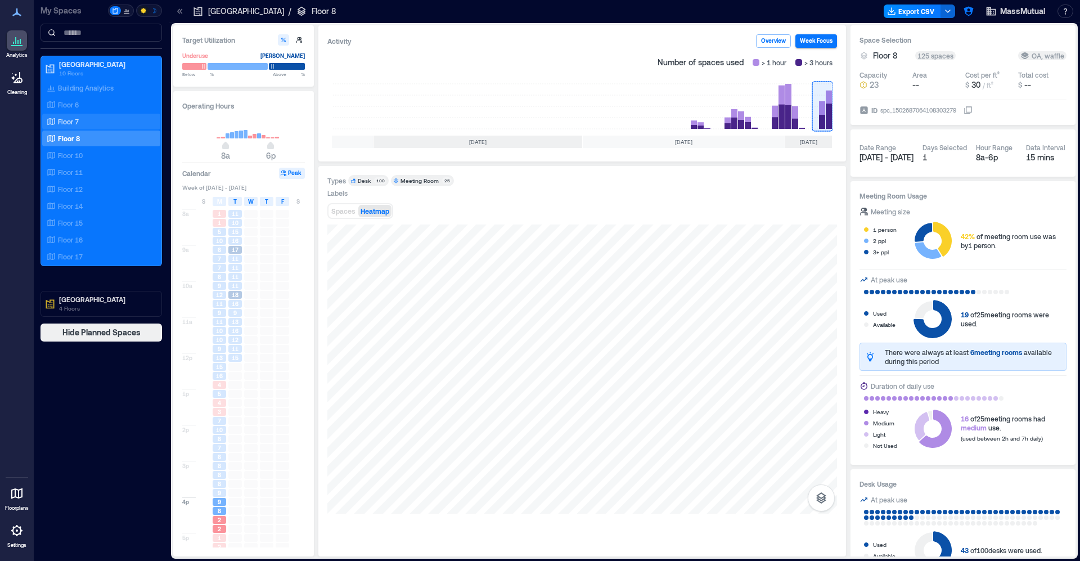
click at [94, 121] on div "Floor 7" at bounding box center [98, 121] width 109 height 11
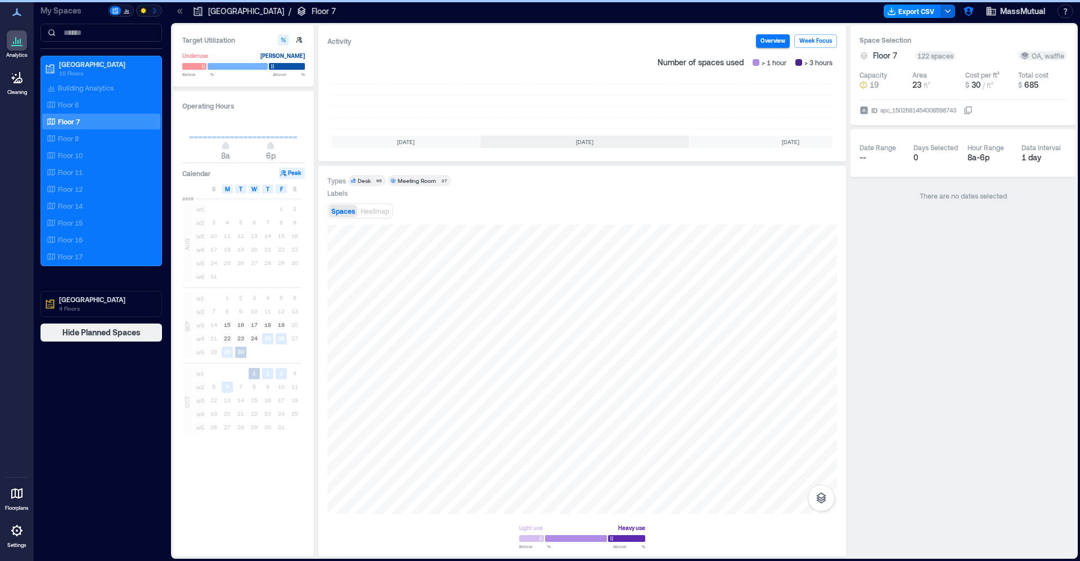
scroll to position [0, 107]
click at [815, 106] on rect at bounding box center [822, 106] width 20 height 45
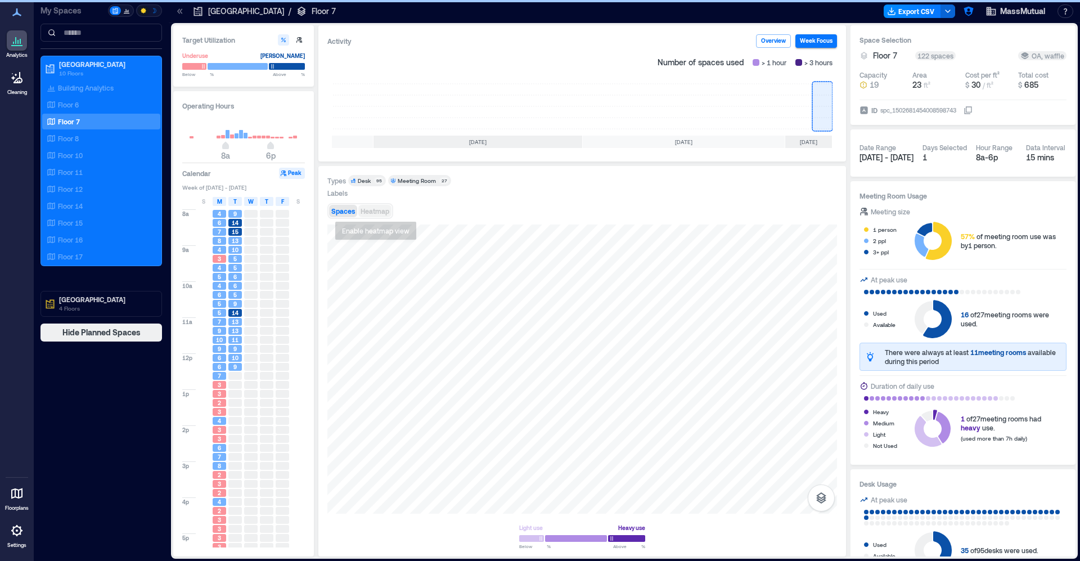
click at [386, 213] on span "Heatmap" at bounding box center [375, 211] width 29 height 8
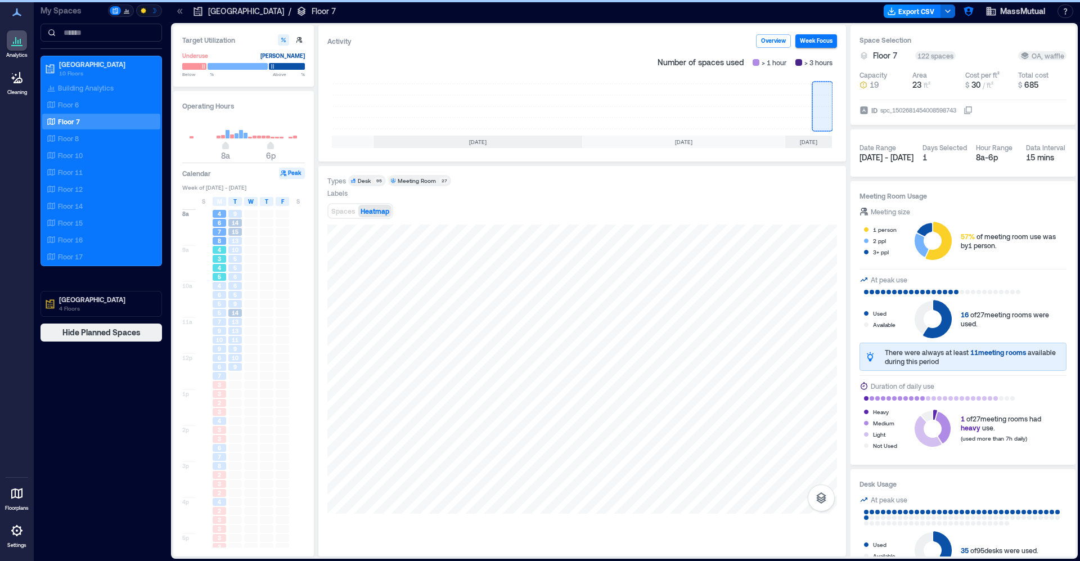
click at [215, 258] on div "3" at bounding box center [219, 259] width 13 height 8
click at [208, 304] on div at bounding box center [203, 304] width 13 height 8
click at [210, 345] on div at bounding box center [204, 348] width 16 height 9
click at [218, 366] on span "6" at bounding box center [219, 367] width 3 height 8
click at [220, 425] on span "4" at bounding box center [219, 421] width 3 height 8
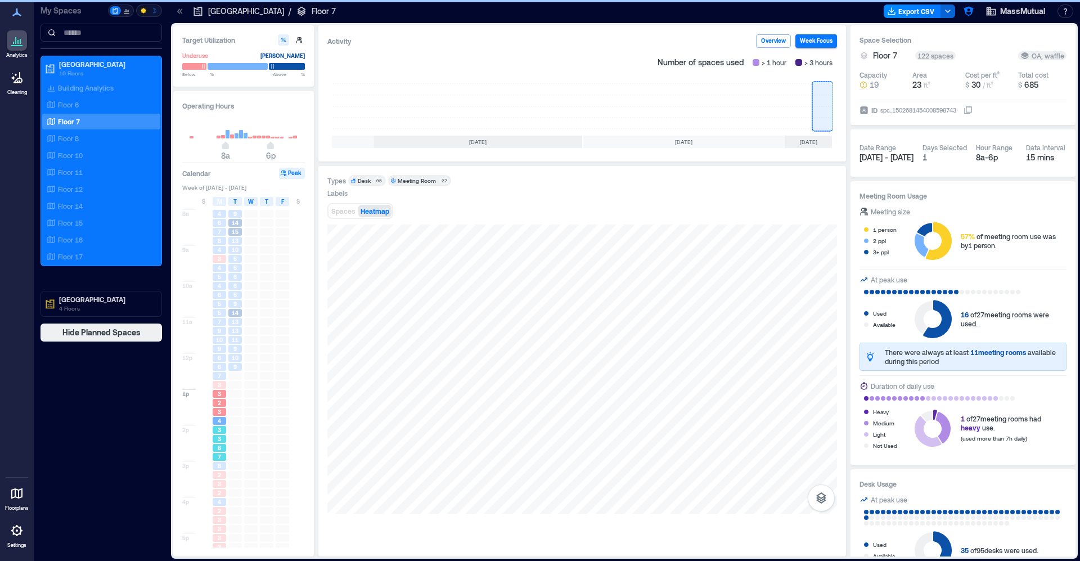
click at [223, 449] on div "6" at bounding box center [219, 448] width 13 height 8
click at [224, 484] on div "3" at bounding box center [219, 484] width 13 height 8
click at [220, 512] on div "2" at bounding box center [219, 511] width 13 height 8
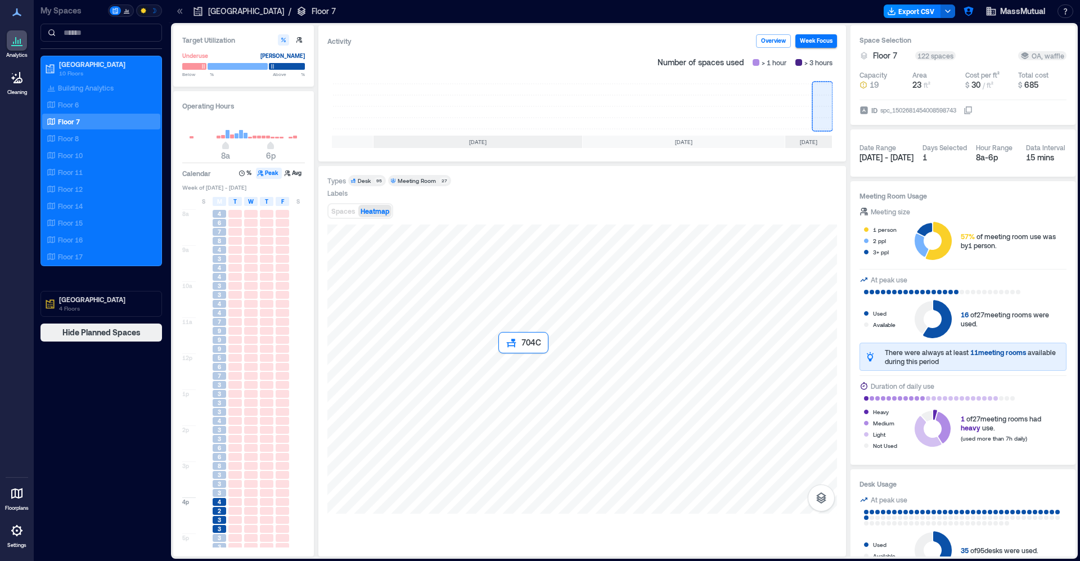
click at [523, 370] on div at bounding box center [582, 368] width 510 height 289
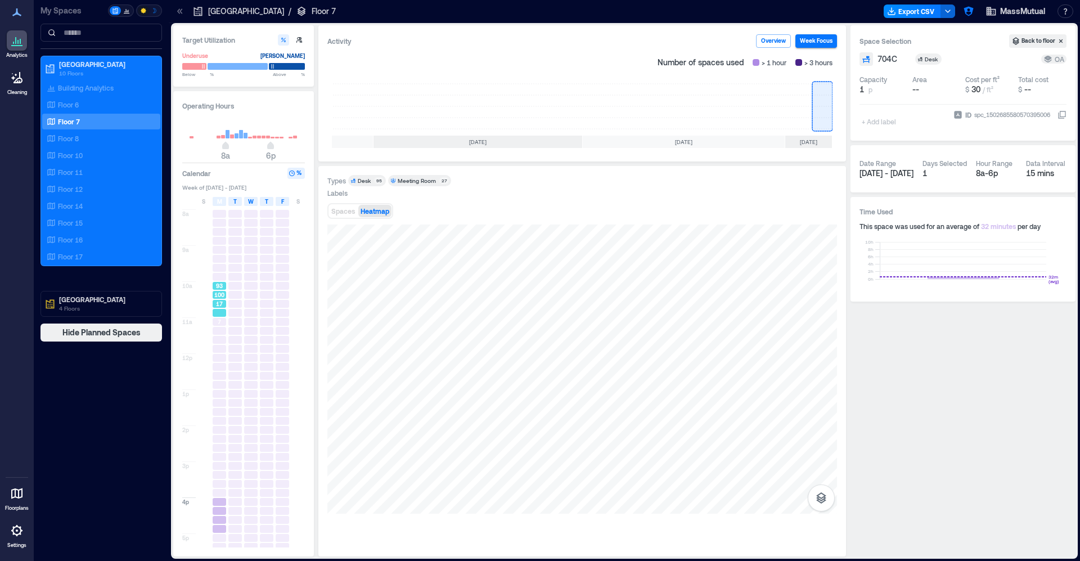
click at [222, 295] on span "100" at bounding box center [219, 295] width 10 height 8
click at [84, 106] on div "Floor 6" at bounding box center [98, 104] width 109 height 11
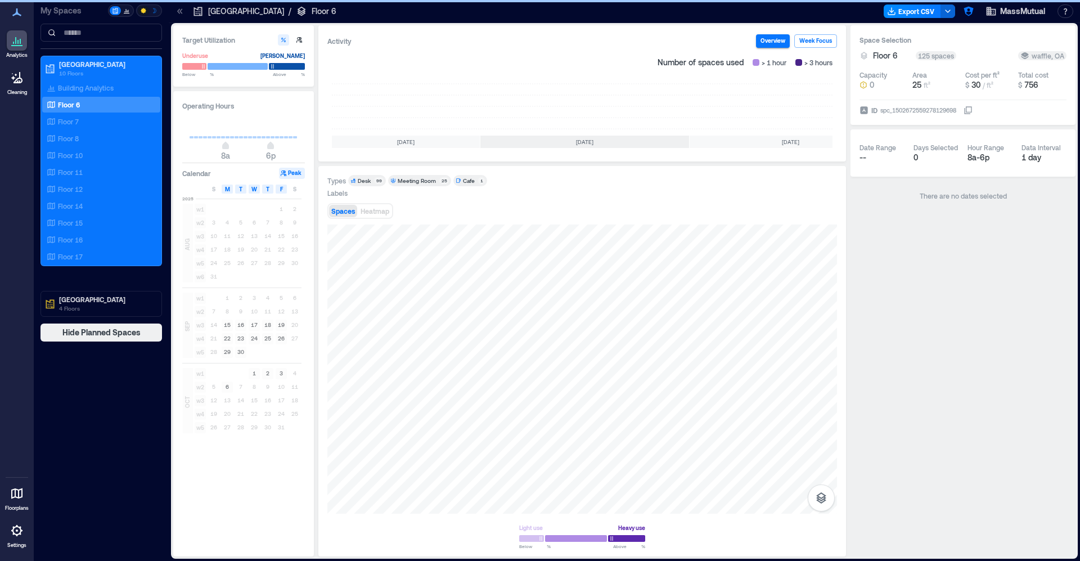
scroll to position [0, 107]
click at [819, 105] on rect at bounding box center [822, 106] width 20 height 45
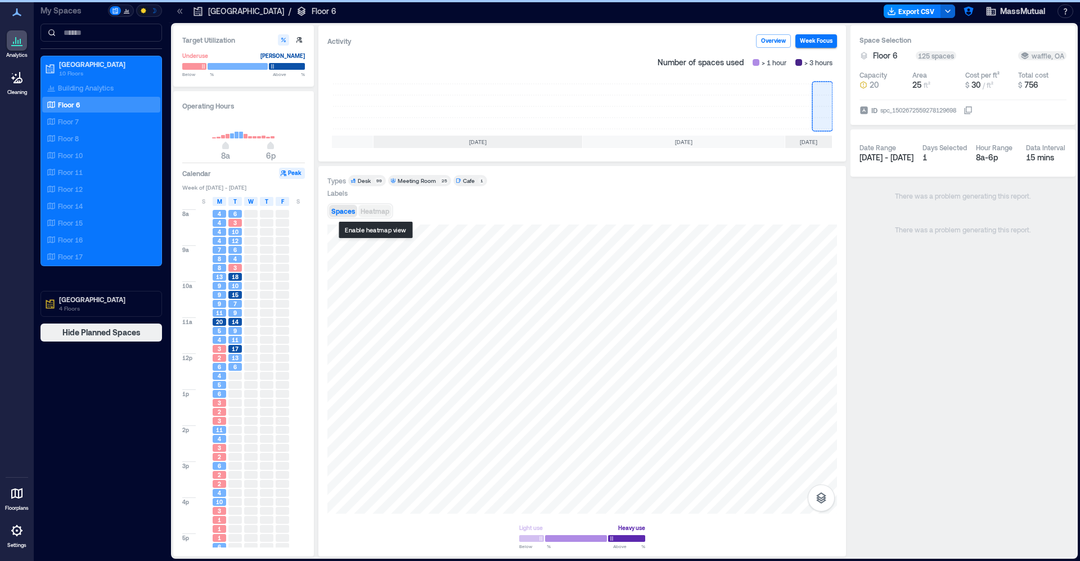
click at [375, 206] on button "Heatmap" at bounding box center [374, 211] width 33 height 12
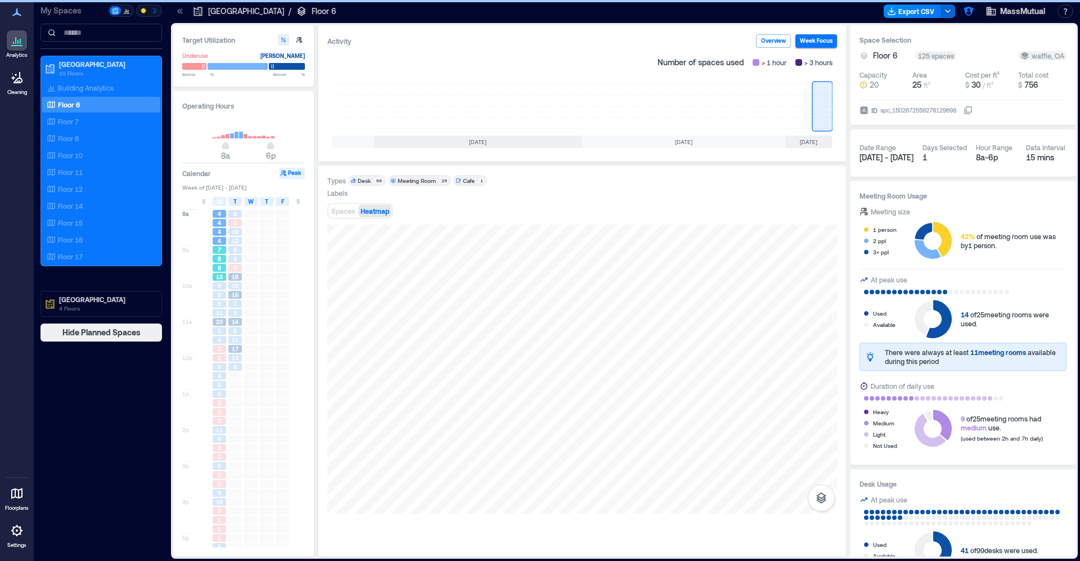
click at [217, 263] on div "8" at bounding box center [219, 258] width 16 height 9
click at [215, 298] on div "9" at bounding box center [219, 295] width 13 height 8
click at [211, 353] on div "3" at bounding box center [219, 348] width 16 height 9
click at [211, 381] on div "5" at bounding box center [219, 384] width 16 height 9
click at [218, 418] on span "3" at bounding box center [219, 421] width 3 height 8
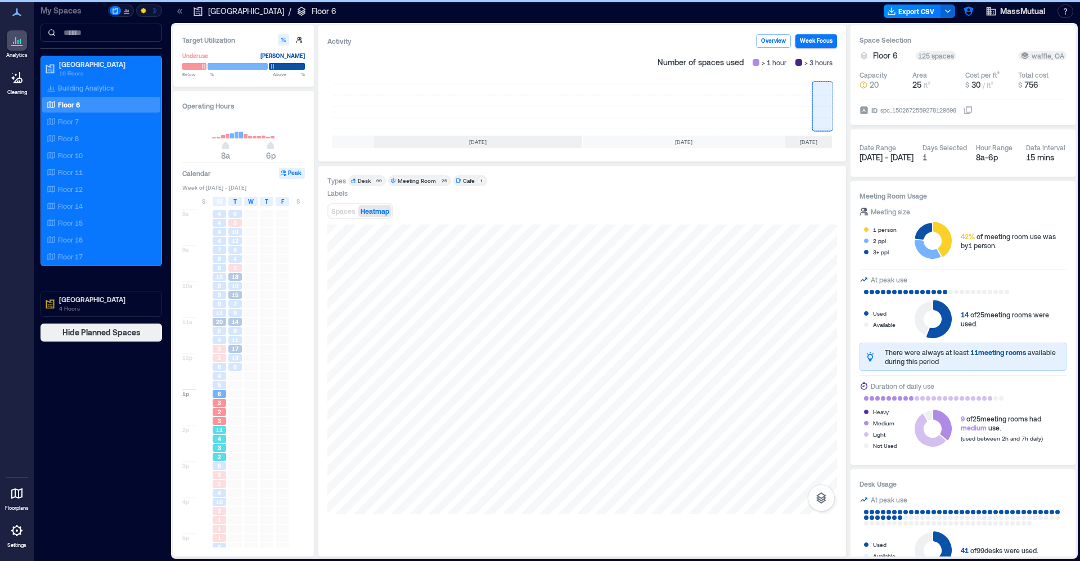
click at [220, 457] on div "2" at bounding box center [219, 457] width 13 height 8
click at [216, 489] on div "4" at bounding box center [219, 492] width 16 height 9
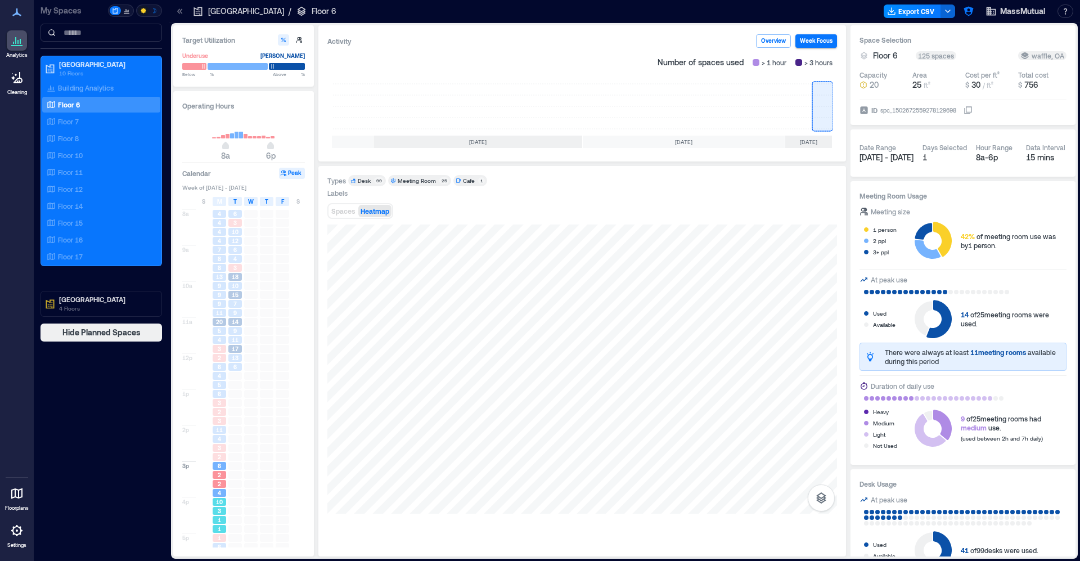
click at [222, 513] on div "3" at bounding box center [219, 511] width 13 height 8
click at [229, 312] on div "9" at bounding box center [234, 313] width 13 height 8
click at [218, 288] on span "9" at bounding box center [219, 286] width 3 height 8
click at [218, 267] on span "8" at bounding box center [219, 268] width 3 height 8
click at [89, 204] on div "Floor 14" at bounding box center [98, 205] width 109 height 11
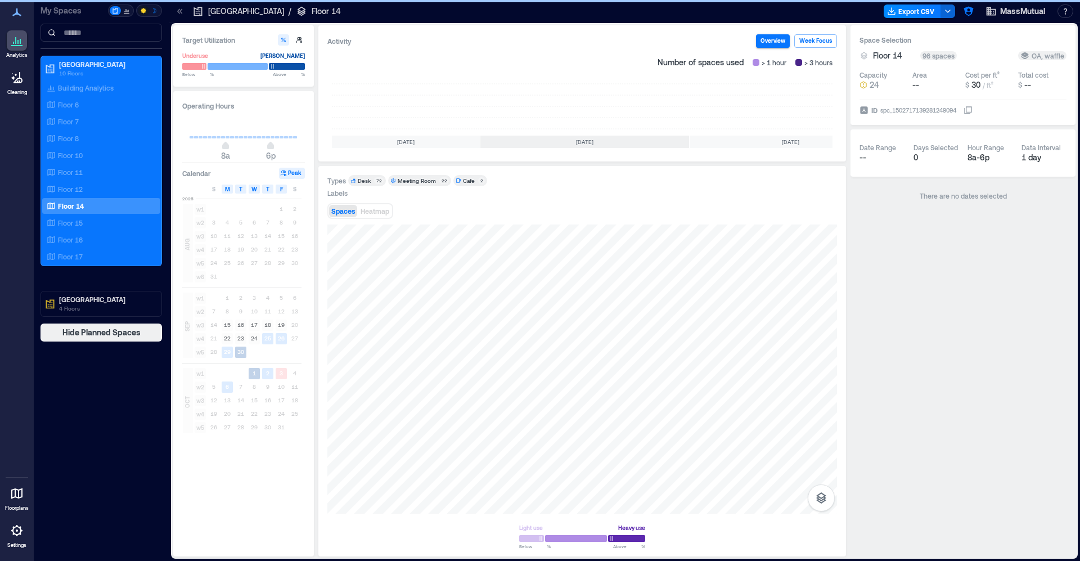
scroll to position [0, 107]
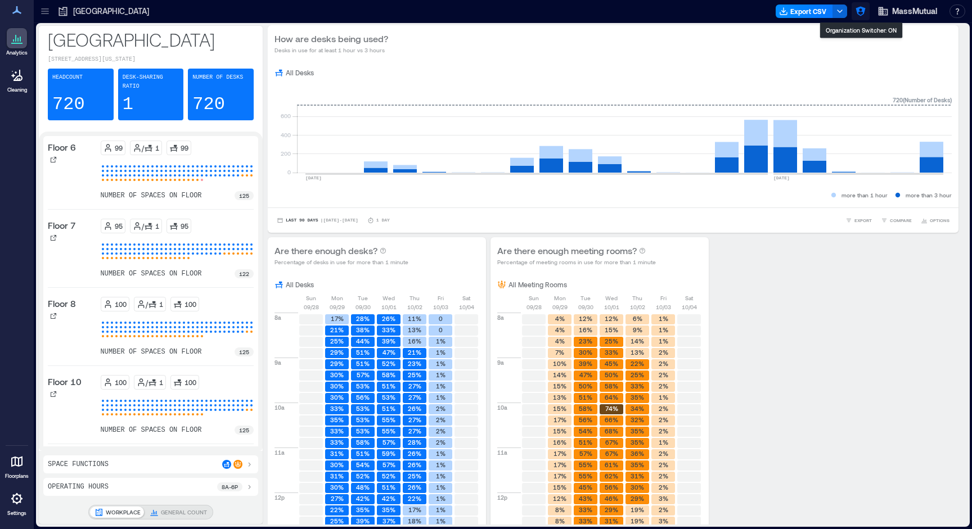
click at [858, 8] on icon "button" at bounding box center [860, 12] width 10 height 10
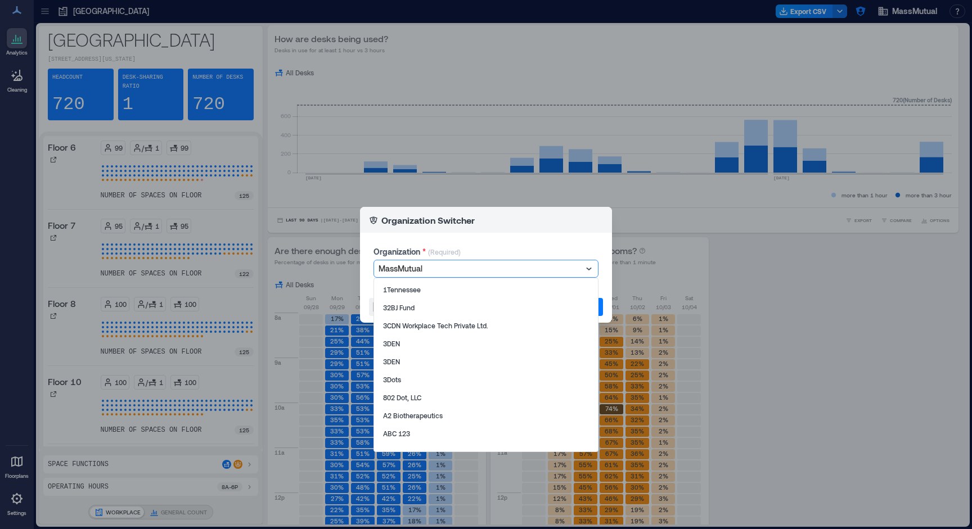
click at [445, 264] on div at bounding box center [481, 268] width 204 height 13
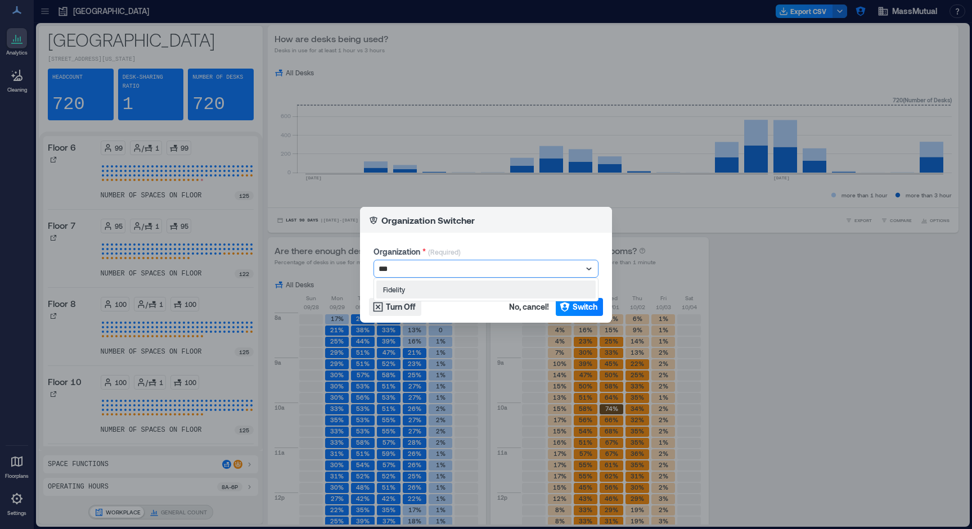
type input "****"
click at [574, 303] on span "Switch" at bounding box center [585, 306] width 25 height 11
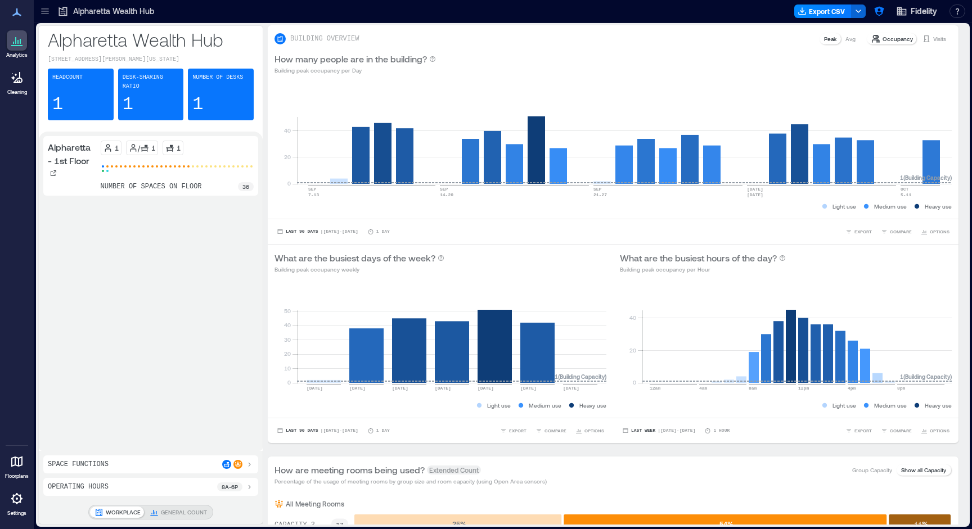
click at [48, 16] on icon at bounding box center [44, 11] width 11 height 11
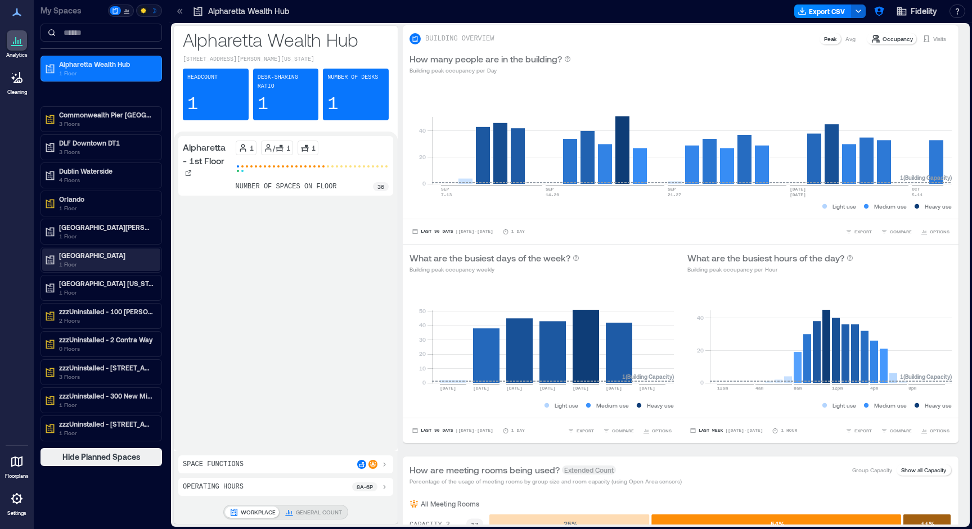
click at [87, 259] on p "Vancouver" at bounding box center [106, 255] width 94 height 9
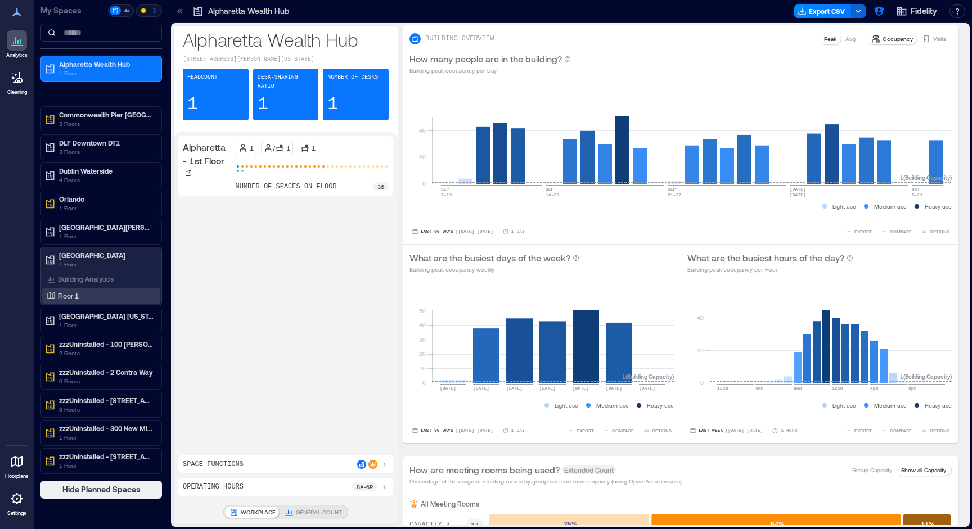
click at [115, 290] on div "Floor 1" at bounding box center [101, 296] width 118 height 16
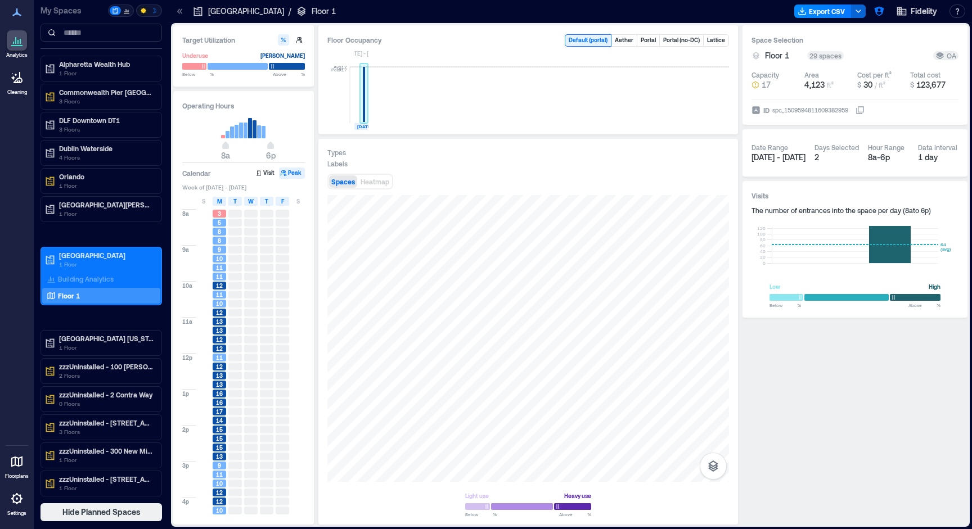
click at [362, 109] on rect at bounding box center [364, 95] width 8 height 56
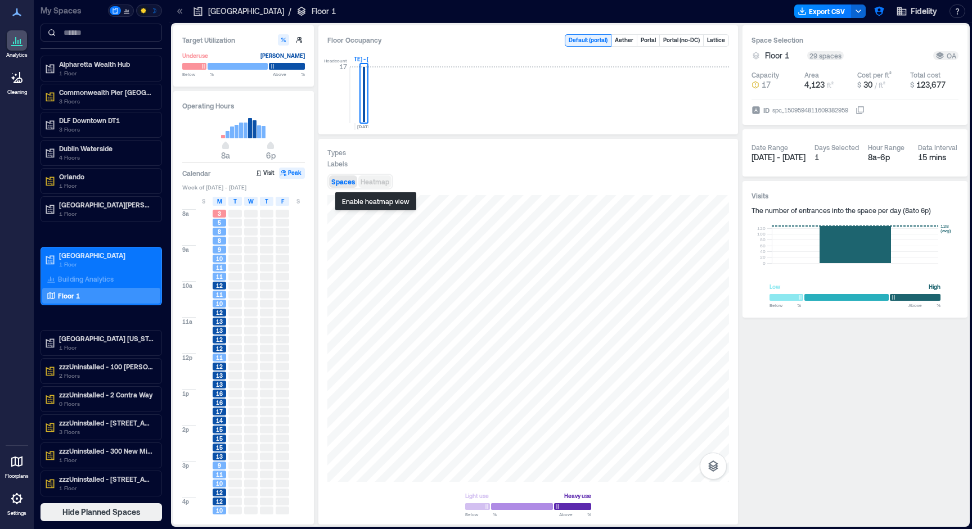
click at [372, 185] on span "Heatmap" at bounding box center [375, 182] width 29 height 8
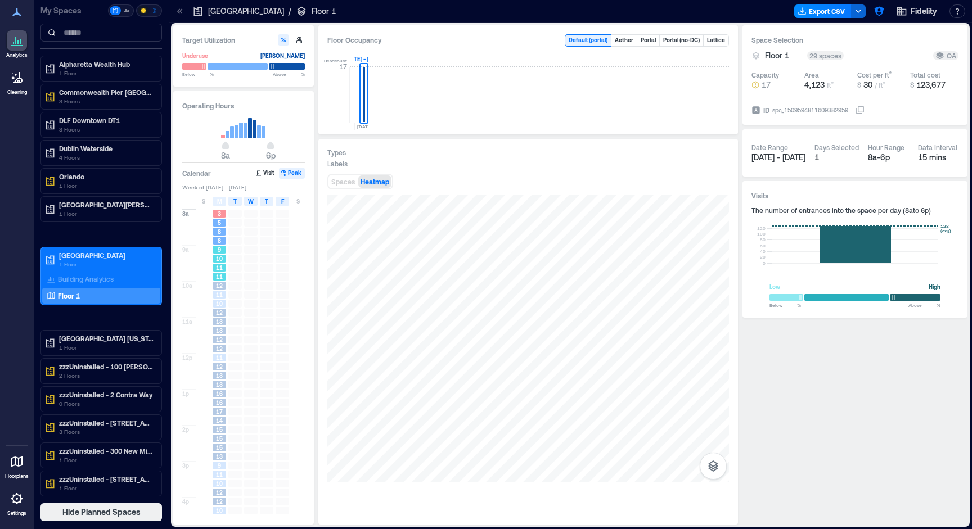
click at [220, 260] on span "10" at bounding box center [219, 259] width 7 height 8
click at [215, 295] on div "11" at bounding box center [219, 295] width 13 height 8
click at [217, 326] on div "13" at bounding box center [219, 321] width 16 height 9
click at [221, 357] on span "11" at bounding box center [219, 358] width 7 height 8
click at [213, 389] on div "13" at bounding box center [219, 385] width 13 height 8
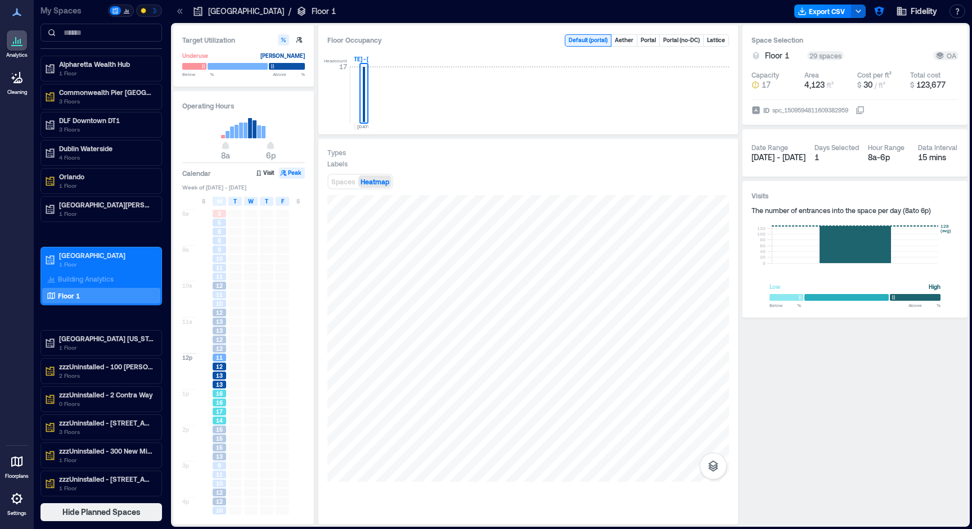
click at [216, 408] on span "17" at bounding box center [219, 412] width 7 height 8
click at [218, 435] on div "15" at bounding box center [219, 438] width 16 height 9
click at [215, 476] on div "11" at bounding box center [219, 475] width 13 height 8
click at [220, 507] on span "10" at bounding box center [219, 511] width 7 height 8
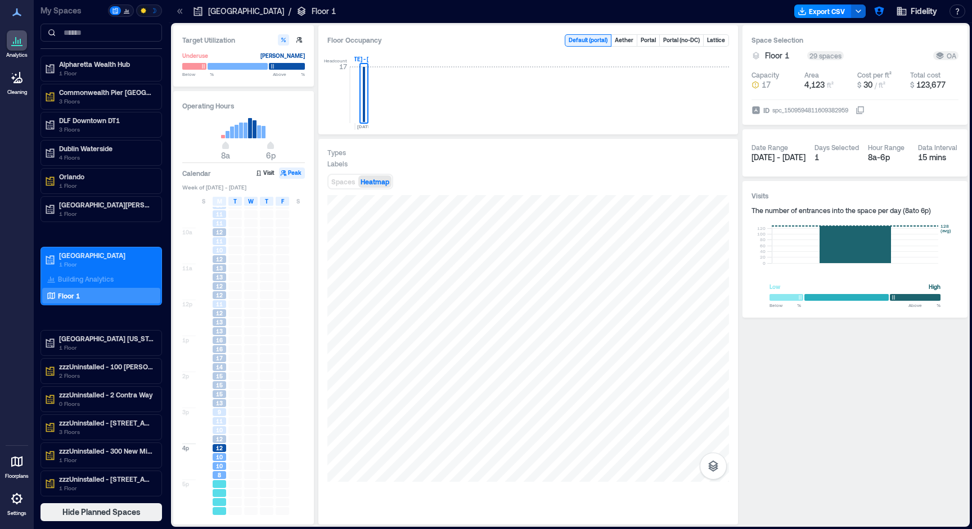
click at [222, 485] on div at bounding box center [219, 484] width 13 height 8
click at [218, 472] on span "8" at bounding box center [219, 475] width 3 height 8
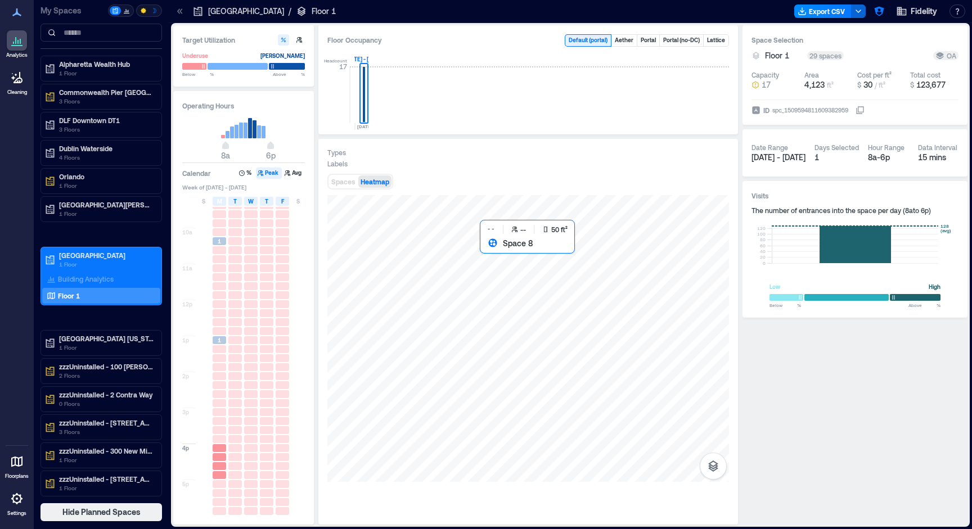
click at [489, 253] on div at bounding box center [528, 338] width 402 height 287
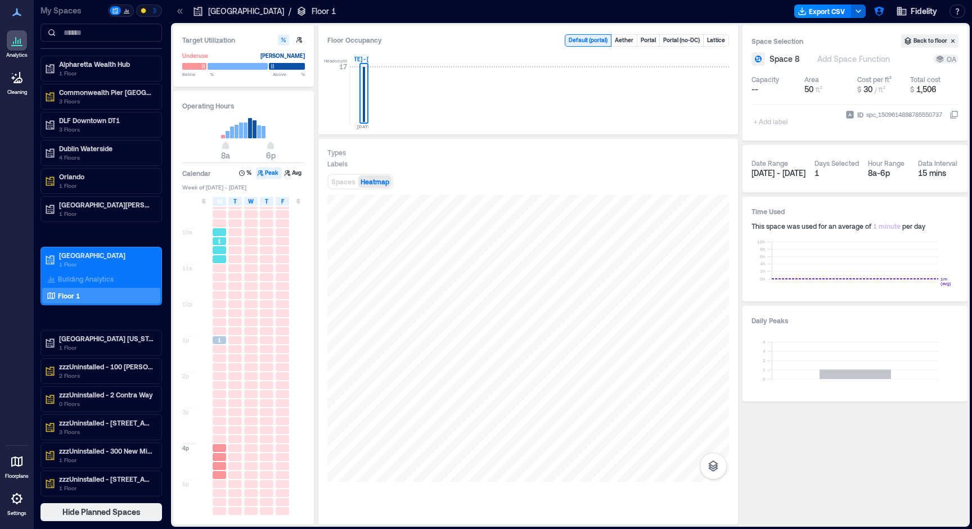
click at [223, 247] on div at bounding box center [219, 250] width 13 height 8
click at [299, 175] on button "Avg" at bounding box center [294, 173] width 22 height 11
